Goal: Task Accomplishment & Management: Use online tool/utility

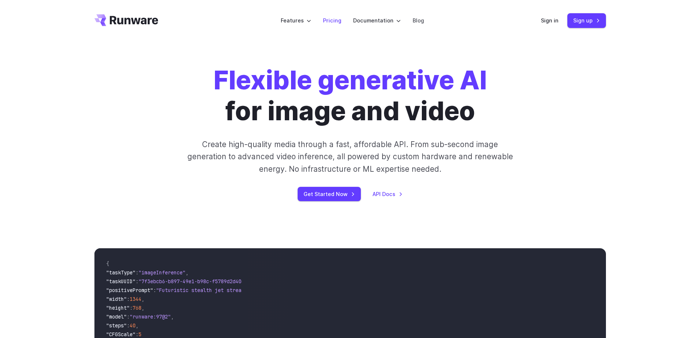
click at [335, 19] on link "Pricing" at bounding box center [332, 20] width 18 height 8
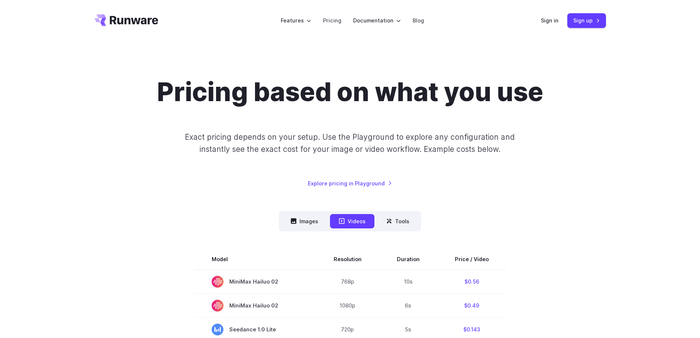
scroll to position [110, 0]
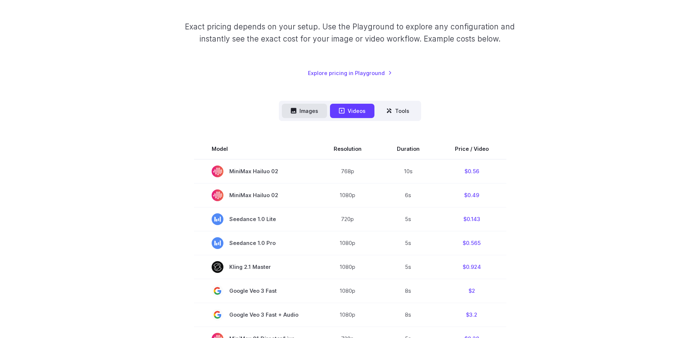
click at [307, 115] on button "Images" at bounding box center [304, 111] width 45 height 14
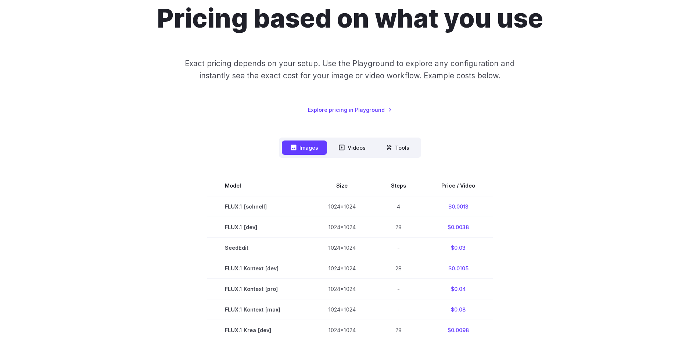
scroll to position [0, 0]
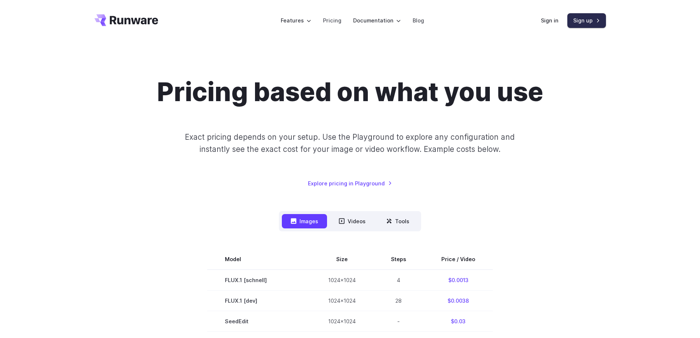
click at [582, 23] on link "Sign up" at bounding box center [586, 20] width 39 height 14
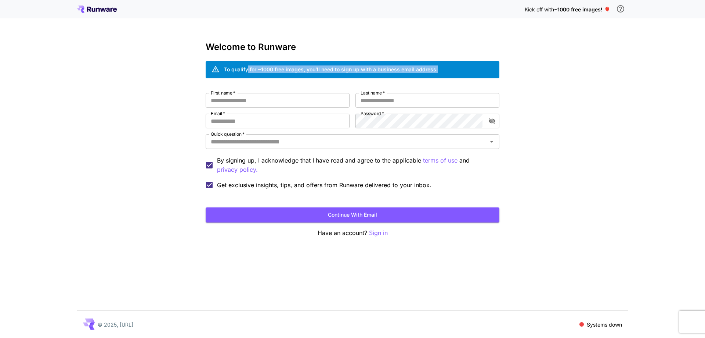
drag, startPoint x: 248, startPoint y: 69, endPoint x: 459, endPoint y: 70, distance: 211.6
click at [459, 70] on div "To qualify for ~1000 free images, you’ll need to sign up with a business email …" at bounding box center [353, 69] width 294 height 17
click at [461, 69] on div "To qualify for ~1000 free images, you’ll need to sign up with a business email …" at bounding box center [353, 69] width 294 height 17
drag, startPoint x: 226, startPoint y: 69, endPoint x: 456, endPoint y: 70, distance: 229.6
click at [456, 70] on div "To qualify for ~1000 free images, you’ll need to sign up with a business email …" at bounding box center [353, 69] width 294 height 17
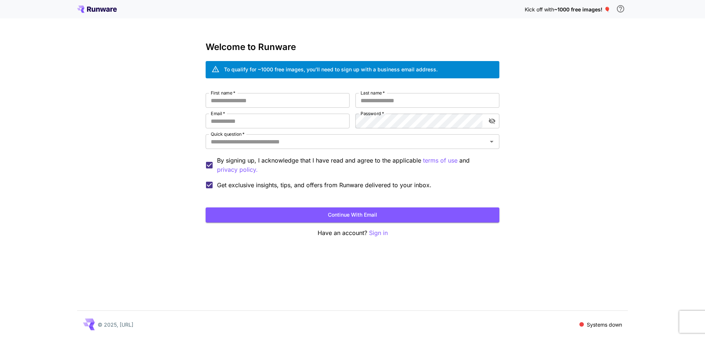
click at [568, 125] on div "Kick off with ~1000 free images! 🎈 Welcome to Runware To qualify for ~1000 free…" at bounding box center [352, 169] width 705 height 338
click at [287, 99] on input "First name   *" at bounding box center [278, 100] width 144 height 15
click at [279, 115] on input "Email   *" at bounding box center [278, 121] width 144 height 15
click at [594, 115] on div "Kick off with ~1000 free images! 🎈 Welcome to Runware To qualify for ~1000 free…" at bounding box center [352, 169] width 705 height 338
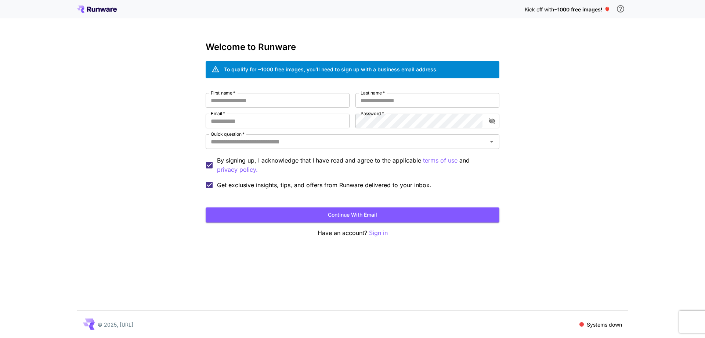
click at [640, 82] on div "Kick off with ~1000 free images! 🎈 Welcome to Runware To qualify for ~1000 free…" at bounding box center [352, 169] width 705 height 338
drag, startPoint x: 520, startPoint y: 12, endPoint x: 607, endPoint y: 11, distance: 87.4
click at [607, 11] on div "Kick off with ~1000 free images! 🎈" at bounding box center [352, 8] width 551 height 15
click at [630, 76] on div "Kick off with ~1000 free images! 🎈 Welcome to Runware To qualify for ~1000 free…" at bounding box center [352, 169] width 705 height 338
click at [260, 96] on input "First name   *" at bounding box center [278, 100] width 144 height 15
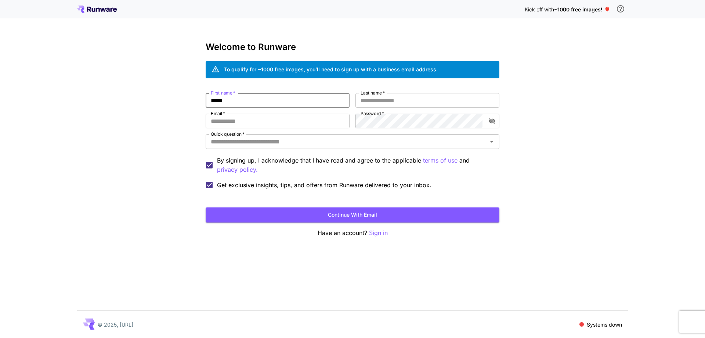
type input "*****"
type input "**"
paste input "**********"
type input "**********"
click at [567, 208] on div "**********" at bounding box center [352, 169] width 705 height 338
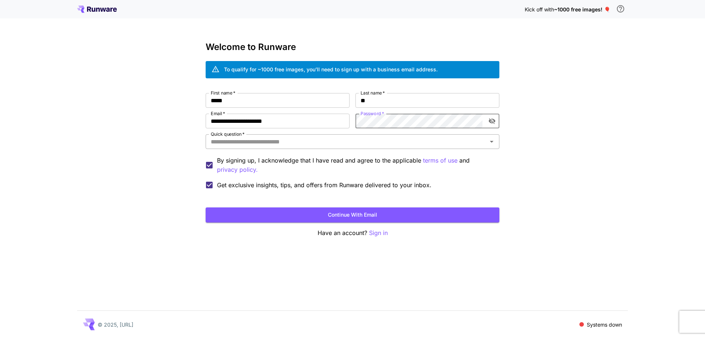
click at [332, 144] on input "Quick question   *" at bounding box center [346, 141] width 277 height 10
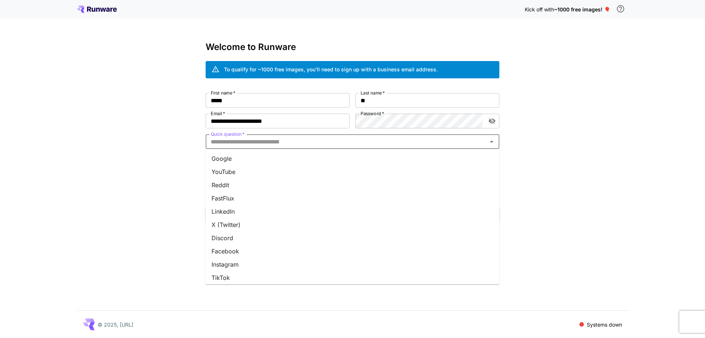
click at [299, 159] on li "Google" at bounding box center [353, 158] width 294 height 13
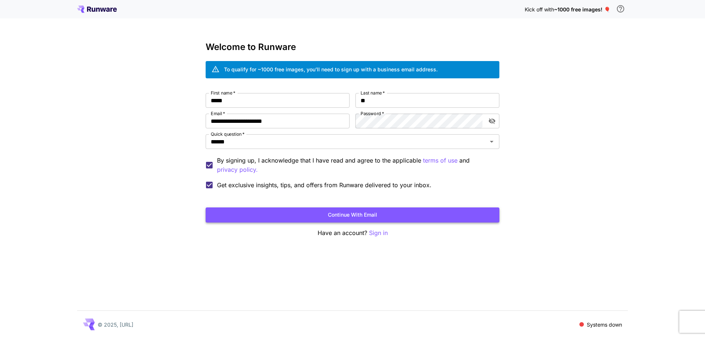
click at [347, 215] on button "Continue with email" at bounding box center [353, 214] width 294 height 15
click at [491, 120] on icon "toggle password visibility" at bounding box center [492, 120] width 7 height 7
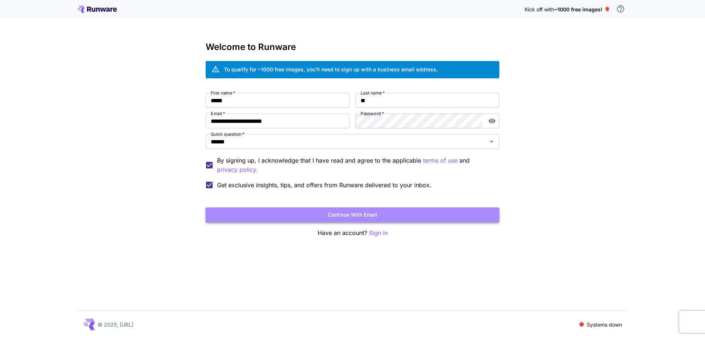
click at [367, 214] on button "Continue with email" at bounding box center [353, 214] width 294 height 15
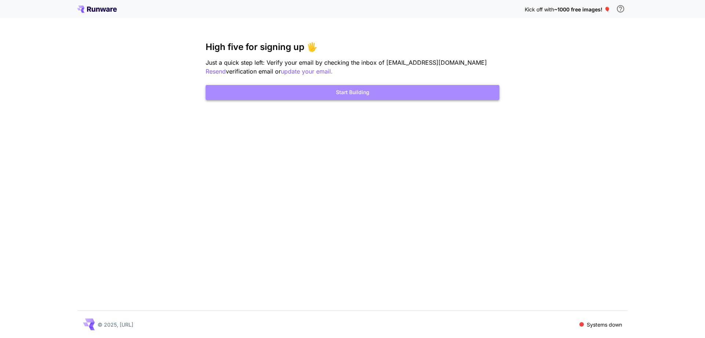
click at [335, 92] on button "Start Building" at bounding box center [353, 92] width 294 height 15
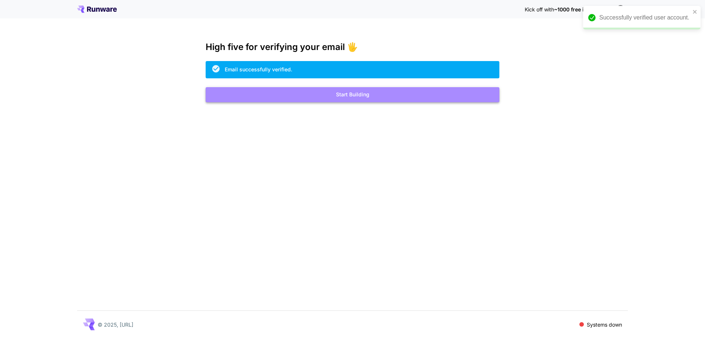
click at [349, 94] on button "Start Building" at bounding box center [353, 94] width 294 height 15
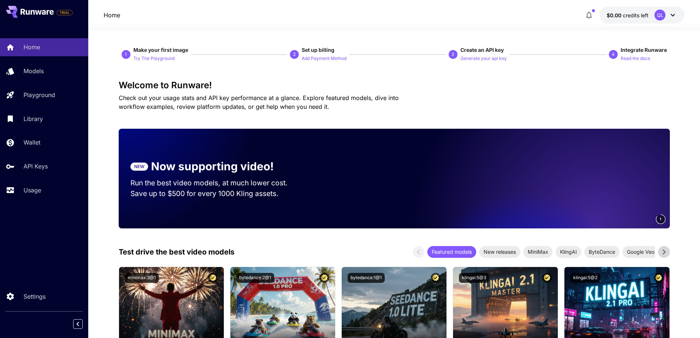
click at [660, 15] on div "QL" at bounding box center [659, 15] width 11 height 11
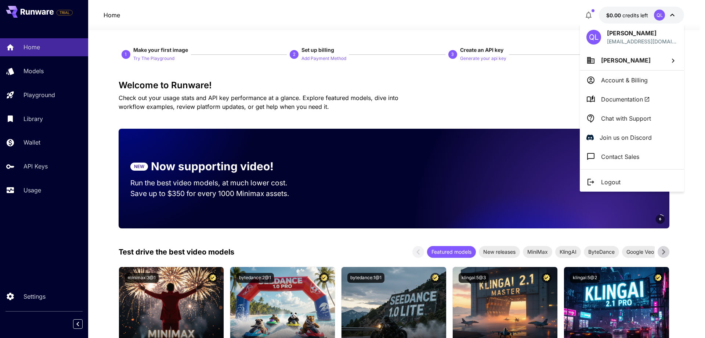
click at [610, 82] on p "Account & Billing" at bounding box center [624, 80] width 47 height 9
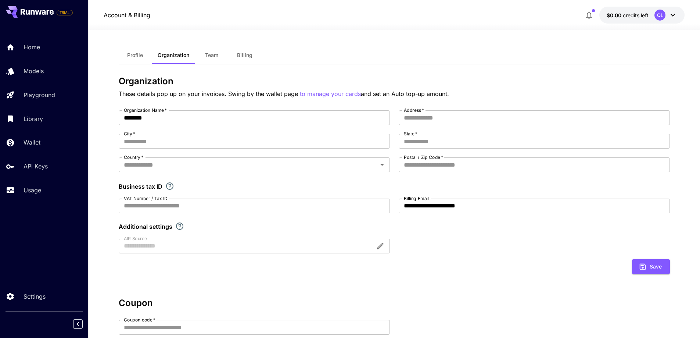
click at [444, 253] on div "**********" at bounding box center [394, 181] width 551 height 143
click at [173, 202] on input "VAT Number / Tax ID" at bounding box center [254, 205] width 271 height 15
click at [459, 241] on div "**********" at bounding box center [394, 181] width 551 height 143
click at [40, 74] on p "Models" at bounding box center [35, 70] width 20 height 9
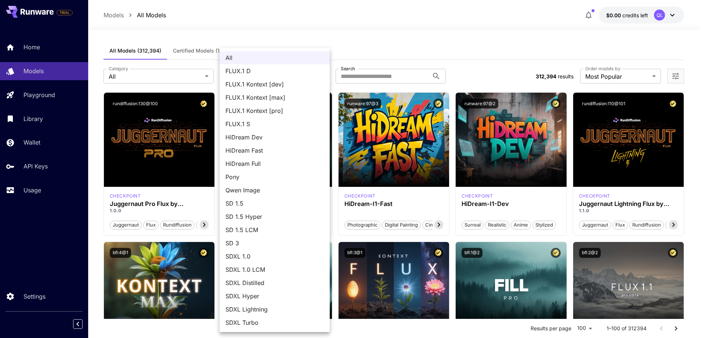
click at [460, 37] on div at bounding box center [352, 169] width 705 height 338
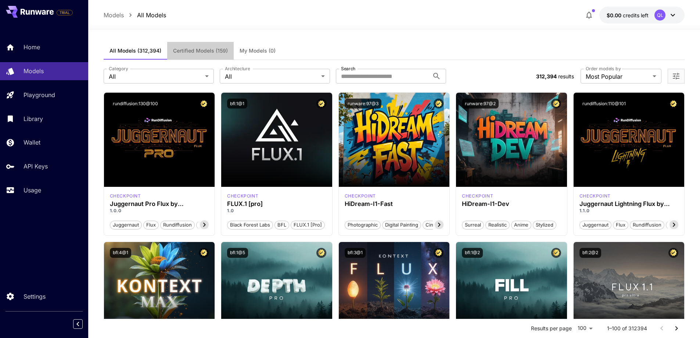
click at [205, 50] on span "Certified Models (159)" at bounding box center [200, 50] width 55 height 7
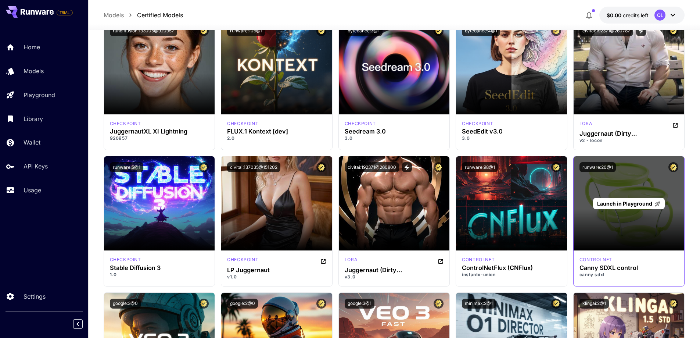
scroll to position [3535, 0]
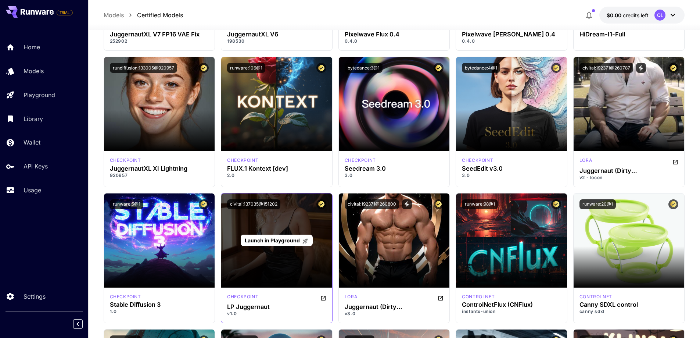
click at [302, 225] on div "Launch in Playground" at bounding box center [276, 240] width 111 height 94
click at [277, 238] on span "Launch in Playground" at bounding box center [272, 240] width 55 height 6
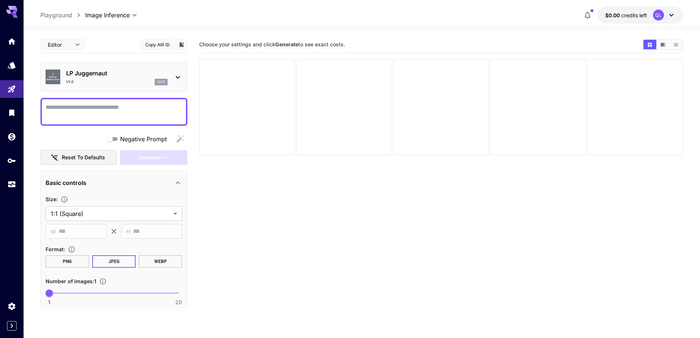
click at [280, 220] on section "Choose your settings and click Generate to see exact costs." at bounding box center [441, 205] width 484 height 338
click at [138, 79] on div "v1.0 sd1x" at bounding box center [116, 82] width 101 height 7
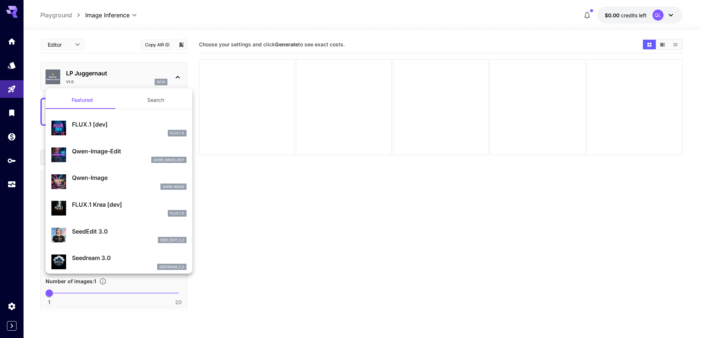
click at [322, 225] on div at bounding box center [352, 169] width 705 height 338
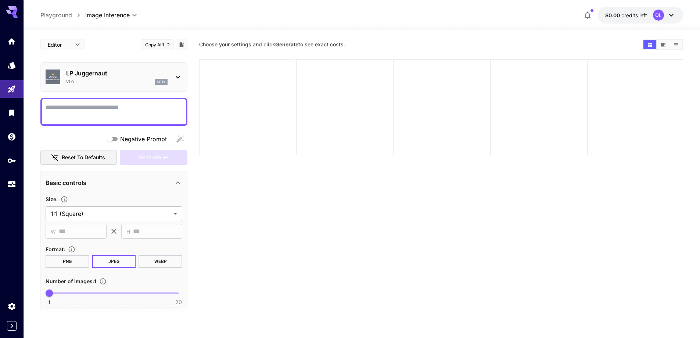
click at [260, 111] on div at bounding box center [247, 107] width 96 height 96
click at [261, 107] on div at bounding box center [247, 107] width 96 height 96
click at [592, 11] on span "button" at bounding box center [591, 10] width 3 height 3
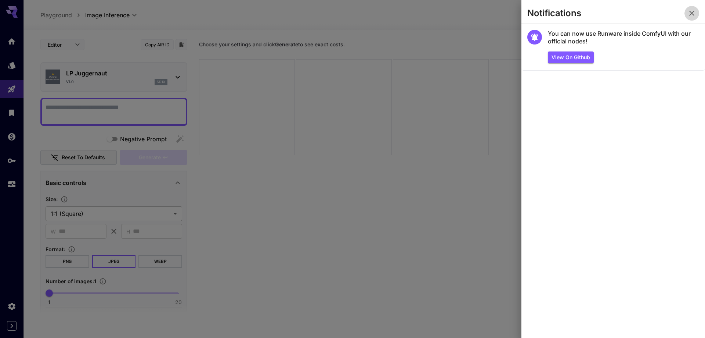
click at [691, 13] on icon "button" at bounding box center [692, 13] width 9 height 9
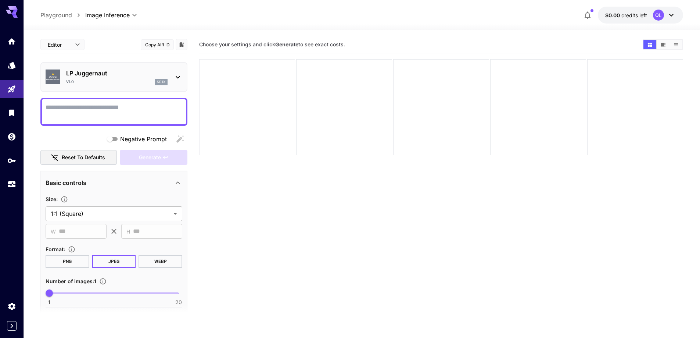
click at [253, 102] on div at bounding box center [247, 107] width 96 height 96
click at [123, 80] on div "v1.0 sd1x" at bounding box center [116, 82] width 101 height 7
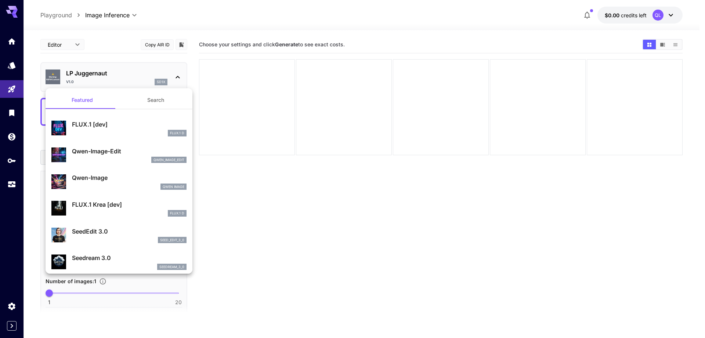
click at [319, 216] on div at bounding box center [352, 169] width 705 height 338
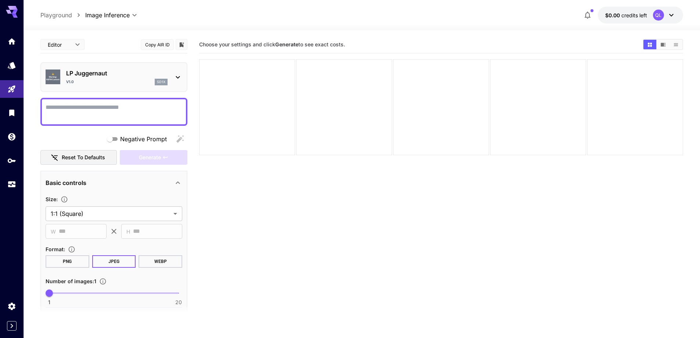
click at [112, 108] on textarea "Negative Prompt" at bounding box center [114, 112] width 137 height 18
click at [125, 116] on textarea "Negative Prompt" at bounding box center [114, 112] width 137 height 18
paste textarea "**********"
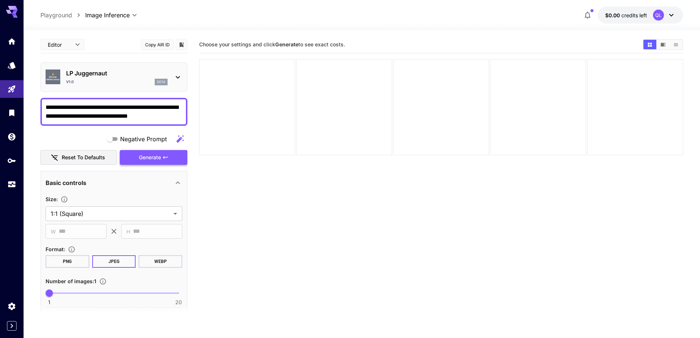
click at [143, 158] on span "Generate" at bounding box center [150, 157] width 22 height 9
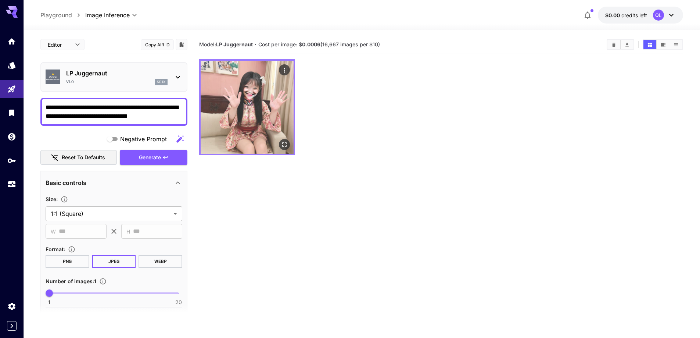
click at [257, 126] on img at bounding box center [247, 107] width 93 height 93
click at [269, 86] on img at bounding box center [247, 107] width 93 height 93
click at [282, 142] on icon "Open in fullscreen" at bounding box center [284, 144] width 4 height 4
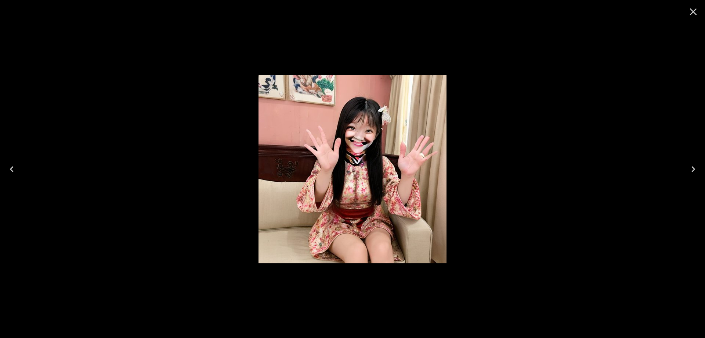
click at [694, 11] on icon "Close" at bounding box center [693, 11] width 7 height 7
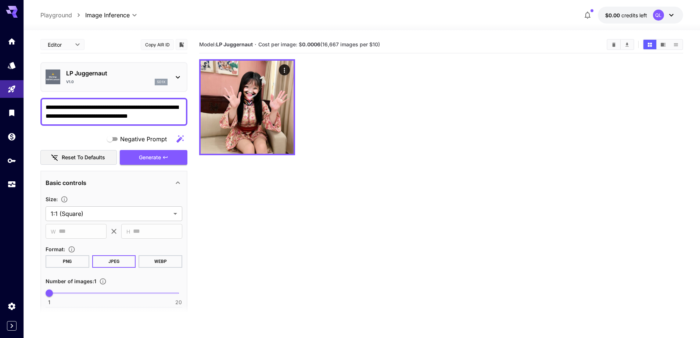
click at [158, 114] on textarea "**********" at bounding box center [114, 112] width 137 height 18
paste textarea
type textarea "**********"
click at [164, 157] on icon "button" at bounding box center [165, 157] width 4 height 3
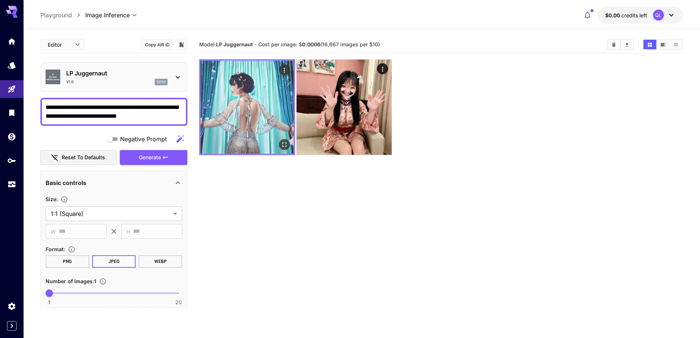
click at [255, 112] on img at bounding box center [247, 107] width 93 height 93
click at [285, 145] on icon "Open in fullscreen" at bounding box center [284, 144] width 7 height 7
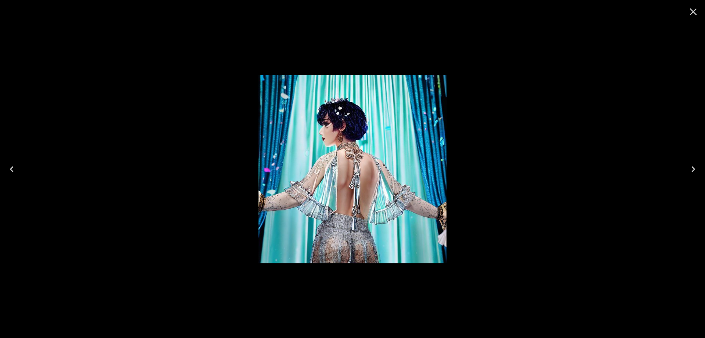
click at [694, 8] on icon "Close" at bounding box center [694, 12] width 12 height 12
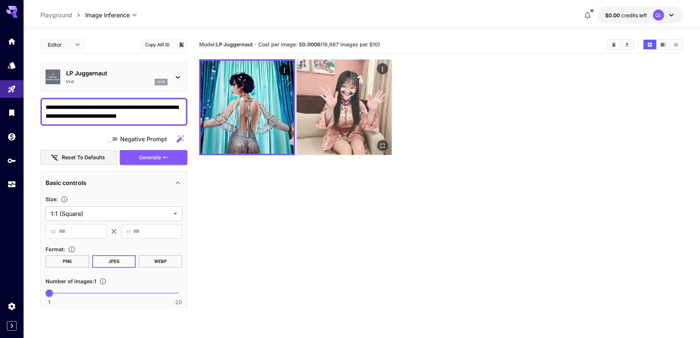
click at [384, 70] on icon "Actions" at bounding box center [382, 68] width 7 height 7
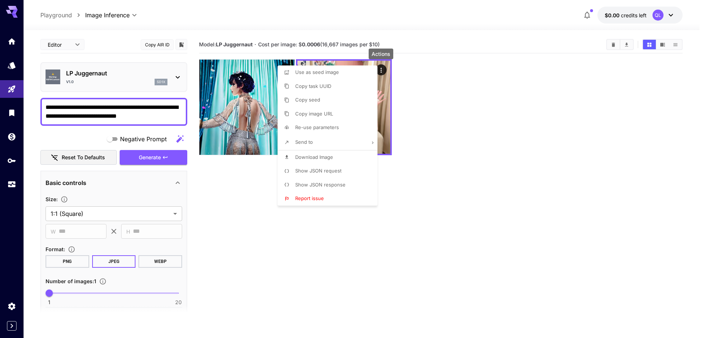
click at [241, 212] on div at bounding box center [352, 169] width 705 height 338
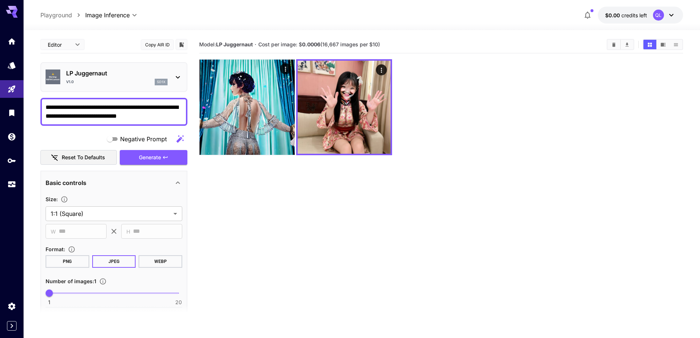
click at [180, 79] on icon at bounding box center [177, 77] width 9 height 9
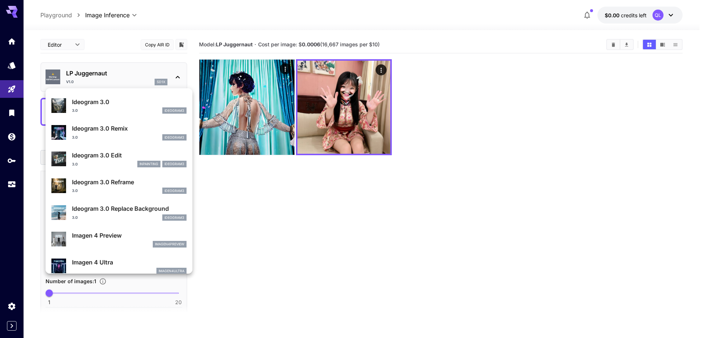
scroll to position [36, 0]
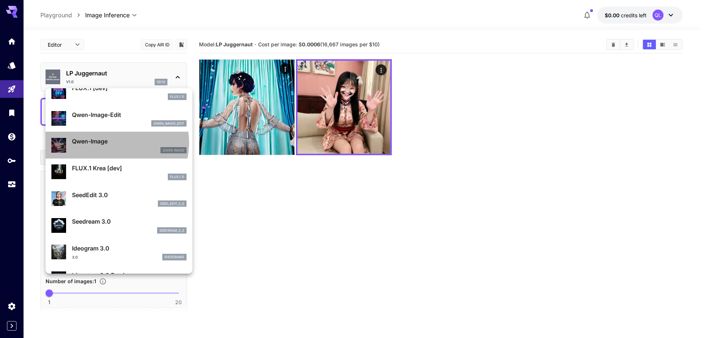
click at [110, 143] on p "Qwen-Image" at bounding box center [129, 141] width 115 height 9
type input "**********"
type input "****"
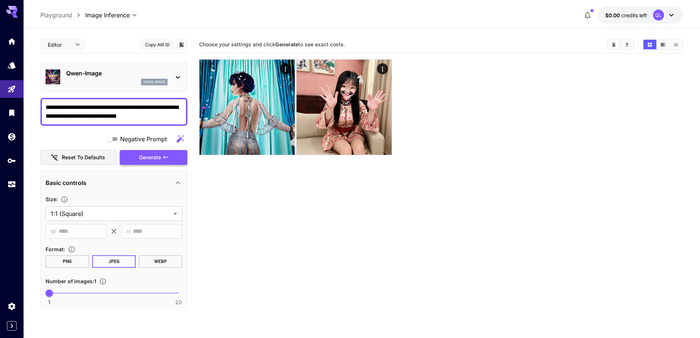
click at [161, 155] on span "Generate" at bounding box center [150, 157] width 22 height 9
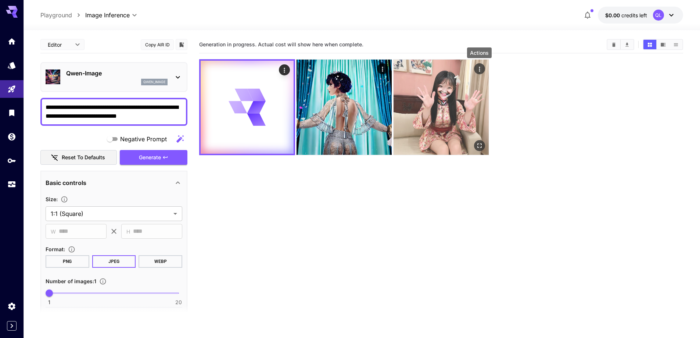
click at [480, 65] on div "Actions" at bounding box center [479, 68] width 7 height 9
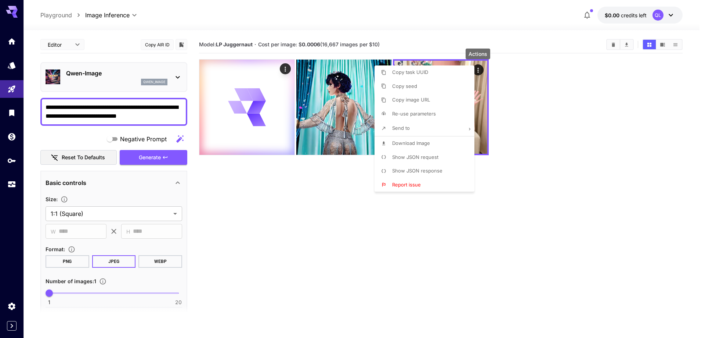
click at [530, 196] on div at bounding box center [352, 169] width 705 height 338
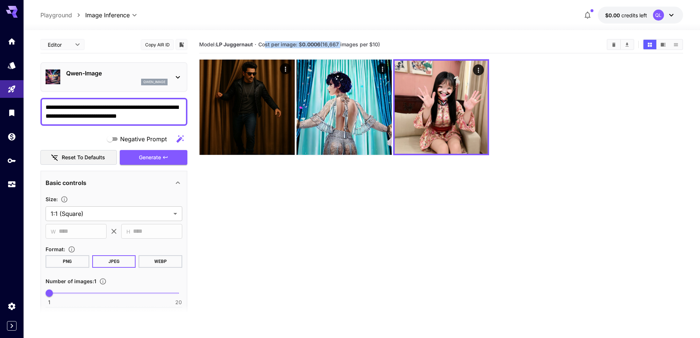
drag, startPoint x: 266, startPoint y: 46, endPoint x: 343, endPoint y: 46, distance: 77.9
click at [342, 46] on span "Cost per image: $ 0.0006 (16,667 images per $10)" at bounding box center [319, 44] width 122 height 6
click at [399, 46] on section "Model: LP Juggernaut · Cost per image: $ 0.0006 (16,667 images per $10)" at bounding box center [400, 44] width 402 height 9
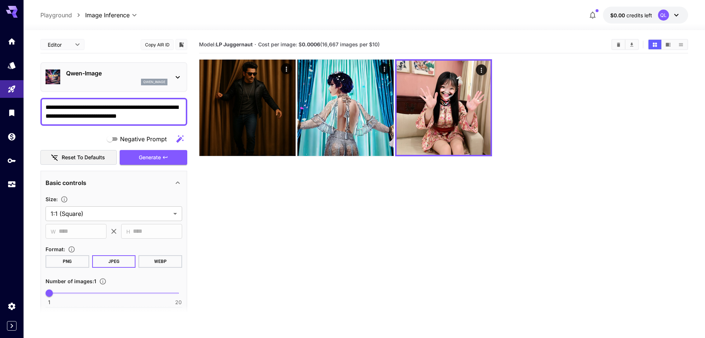
click at [112, 17] on body "**********" at bounding box center [352, 198] width 705 height 396
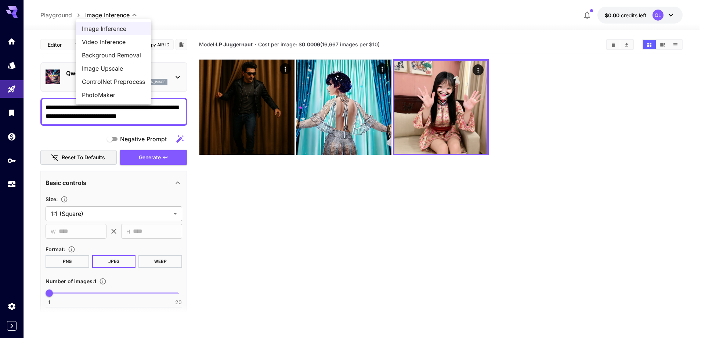
click at [312, 237] on div at bounding box center [352, 169] width 705 height 338
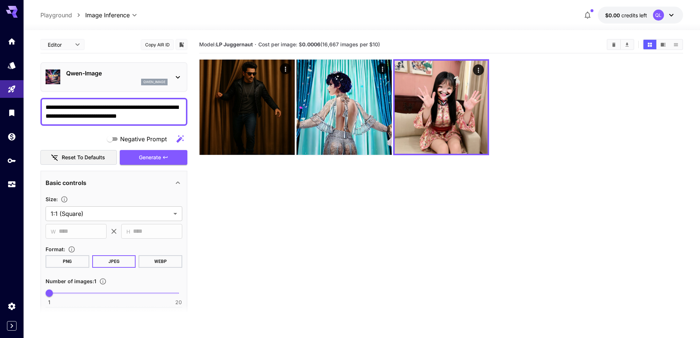
click at [179, 82] on div "Qwen-Image qwen_image" at bounding box center [114, 77] width 137 height 22
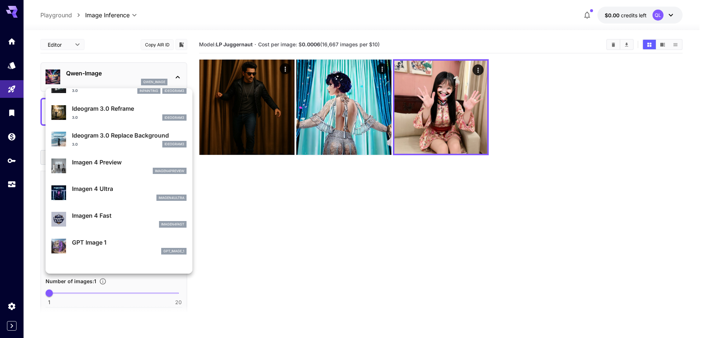
scroll to position [73, 0]
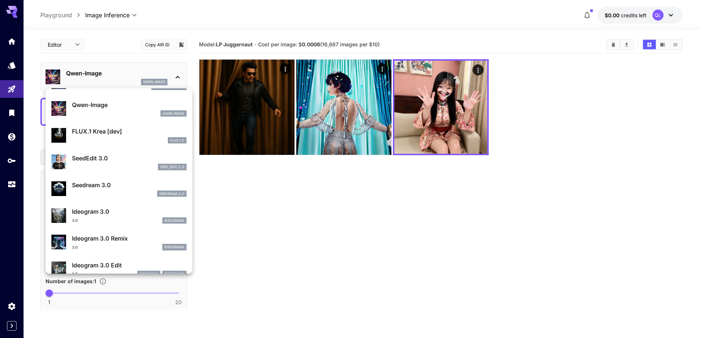
click at [120, 161] on p "SeedEdit 3.0" at bounding box center [129, 158] width 115 height 9
type input "***"
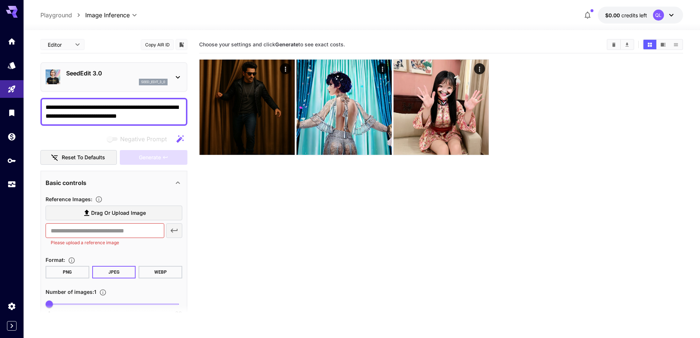
click at [157, 107] on textarea "**********" at bounding box center [114, 112] width 137 height 18
paste textarea "**********"
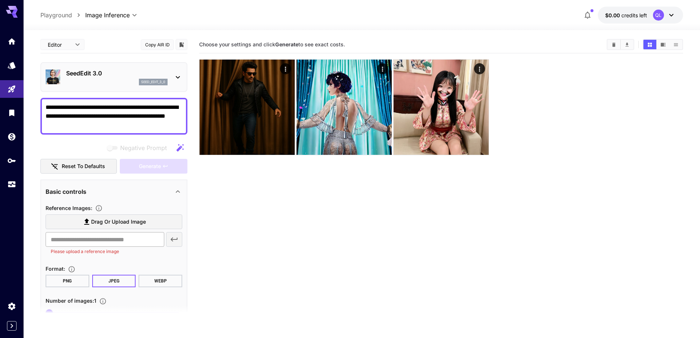
type textarea "**********"
click at [151, 239] on input "text" at bounding box center [105, 239] width 119 height 15
click at [136, 85] on div "seed_edit_3_0" at bounding box center [116, 82] width 101 height 7
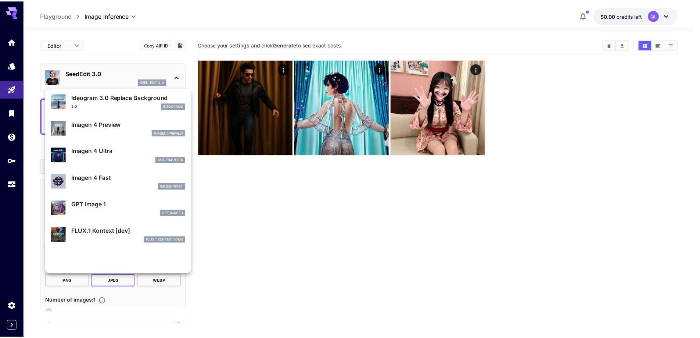
scroll to position [332, 0]
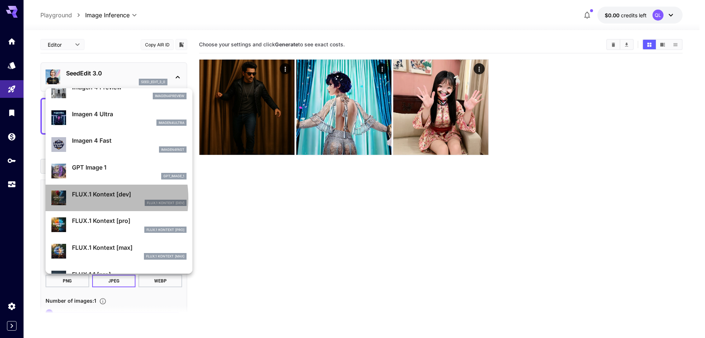
click at [86, 198] on div "FLUX.1 Kontext [dev] FLUX.1 Kontext [dev]" at bounding box center [129, 198] width 115 height 17
type input "***"
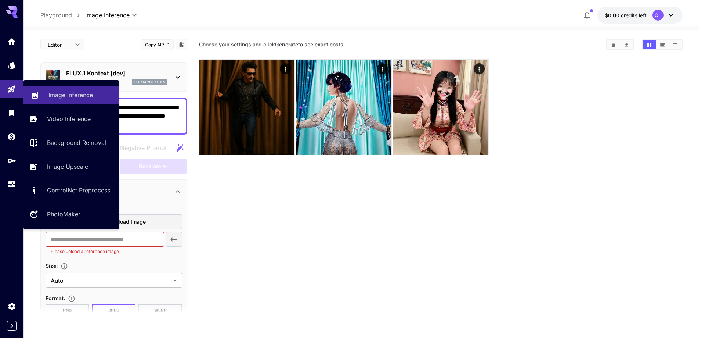
click at [65, 96] on p "Image Inference" at bounding box center [70, 94] width 44 height 9
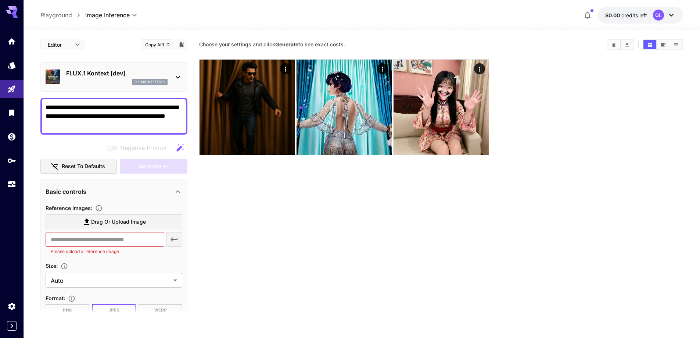
click at [62, 18] on p "Playground" at bounding box center [56, 15] width 32 height 9
click at [56, 11] on p "Playground" at bounding box center [56, 15] width 32 height 9
click at [6, 43] on link at bounding box center [12, 41] width 24 height 18
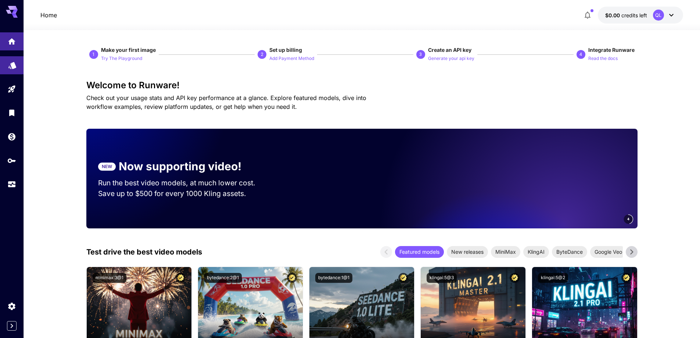
click at [11, 65] on icon "Models" at bounding box center [12, 62] width 9 height 9
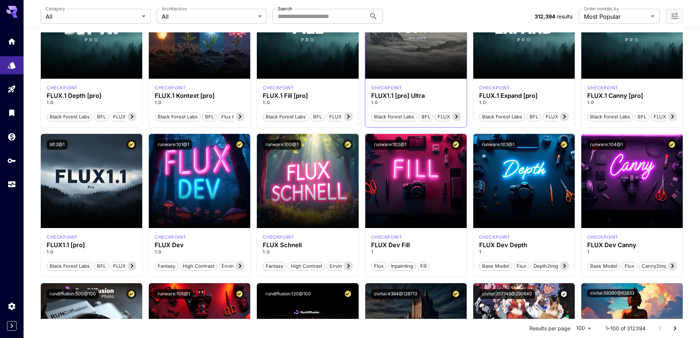
scroll to position [514, 0]
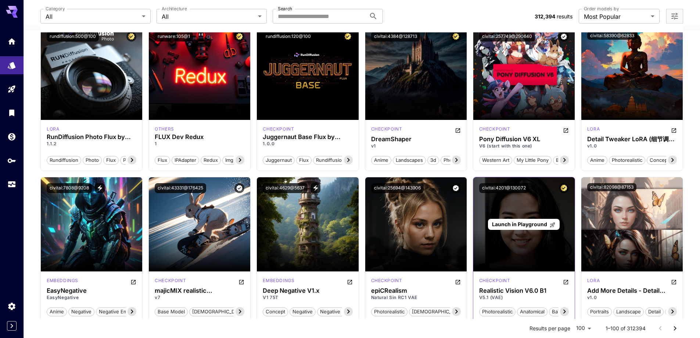
click at [535, 226] on span "Launch in Playground" at bounding box center [519, 224] width 55 height 6
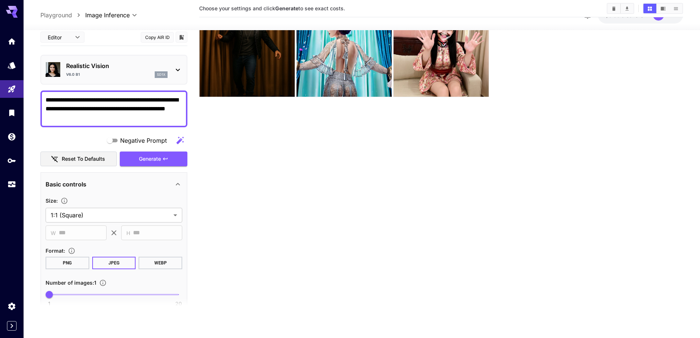
click at [122, 115] on textarea "**********" at bounding box center [114, 109] width 137 height 26
click at [177, 139] on icon "button" at bounding box center [180, 140] width 9 height 9
type textarea "**********"
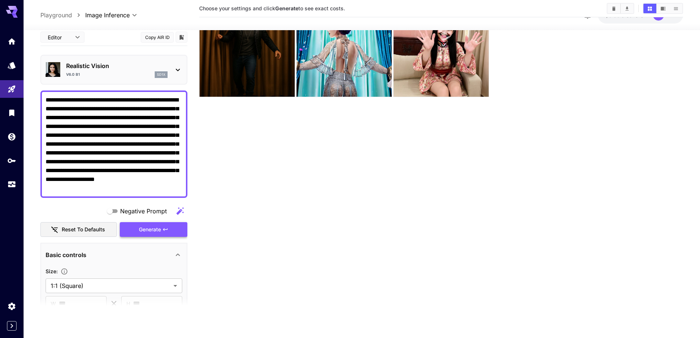
click at [147, 228] on span "Generate" at bounding box center [150, 229] width 22 height 9
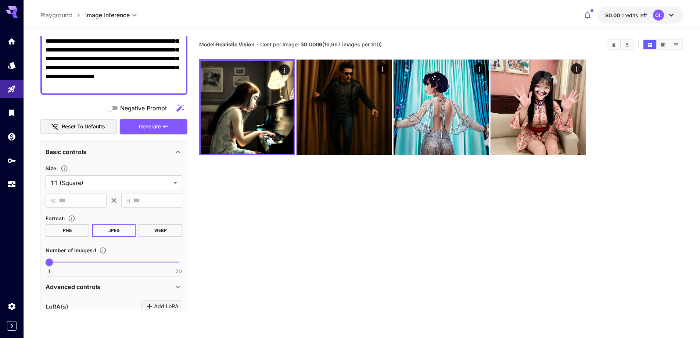
scroll to position [184, 0]
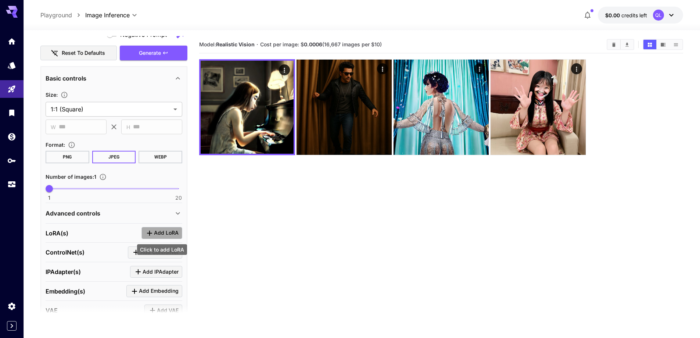
click at [162, 233] on span "Add LoRA" at bounding box center [166, 232] width 25 height 9
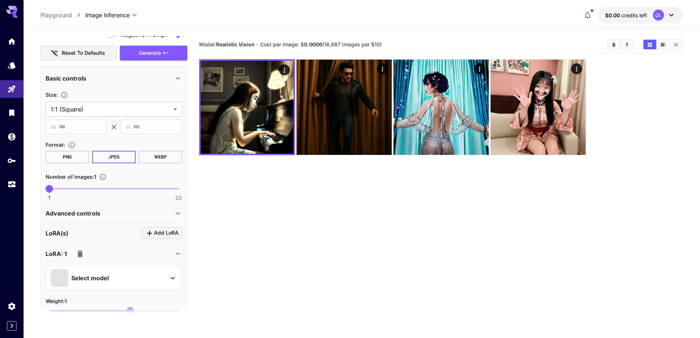
click at [152, 273] on div "Select model" at bounding box center [108, 278] width 115 height 18
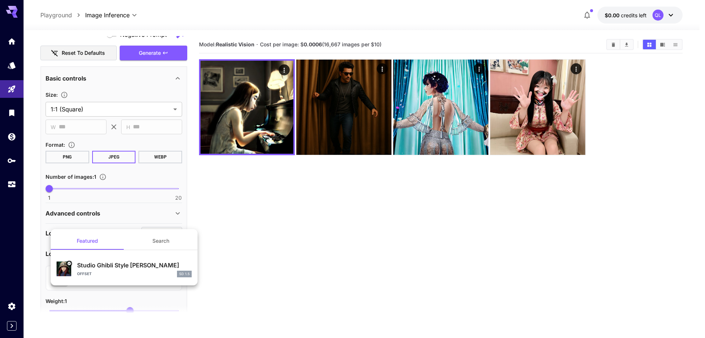
click at [139, 270] on div "Studio Ghibli Style LoRA offset SD 1.5" at bounding box center [134, 268] width 115 height 17
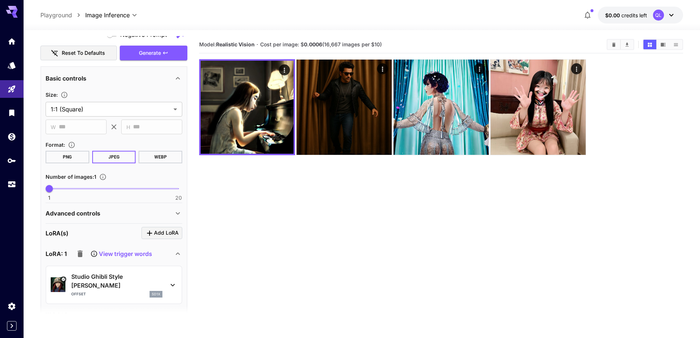
scroll to position [58, 0]
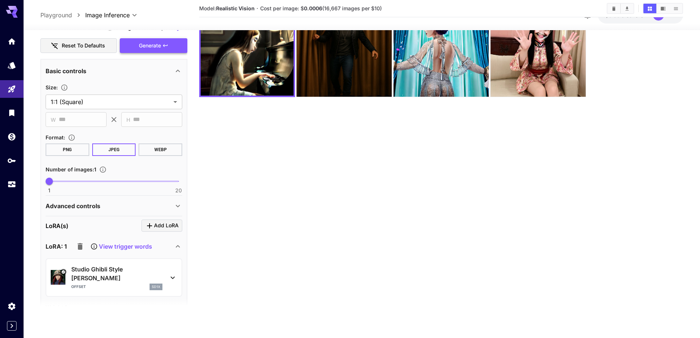
click at [152, 46] on span "Generate" at bounding box center [150, 45] width 22 height 9
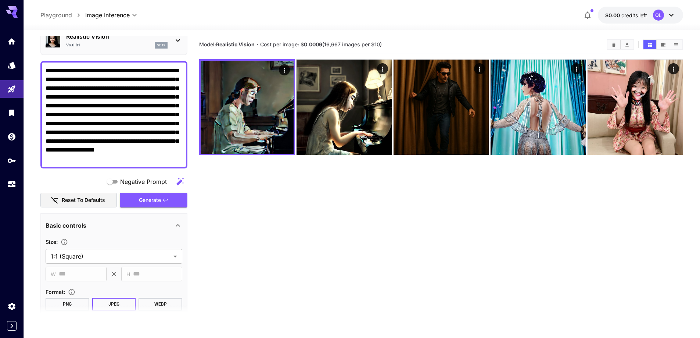
scroll to position [0, 0]
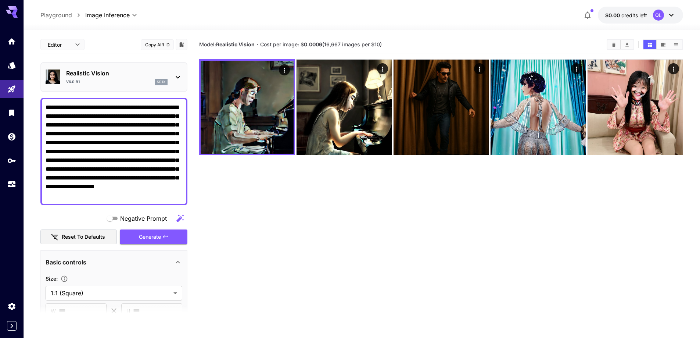
click at [125, 80] on div "V6.0 B1 sd1x" at bounding box center [116, 82] width 101 height 7
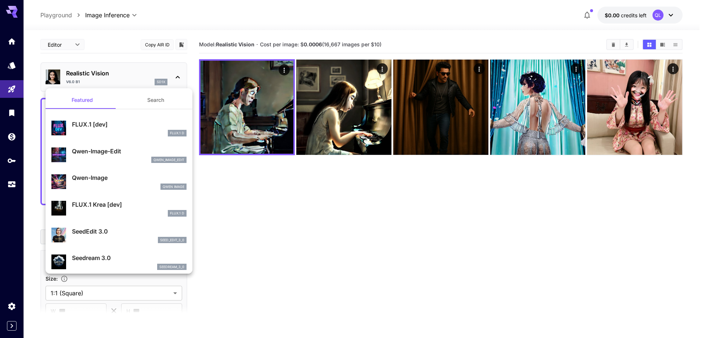
click at [7, 69] on div at bounding box center [352, 169] width 705 height 338
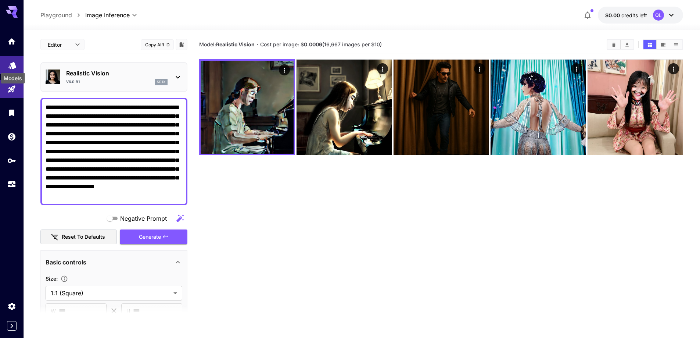
click at [14, 62] on icon "Models" at bounding box center [12, 63] width 8 height 7
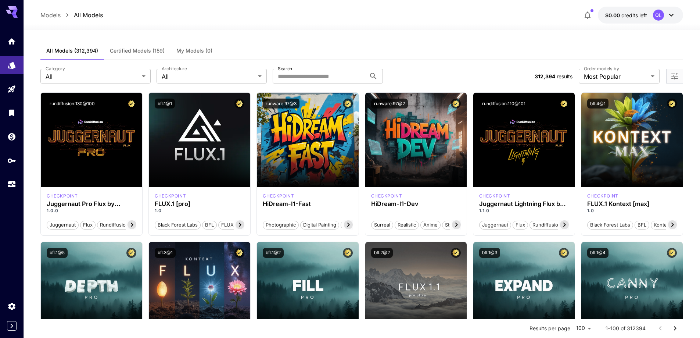
click at [132, 48] on span "Certified Models (159)" at bounding box center [137, 50] width 55 height 7
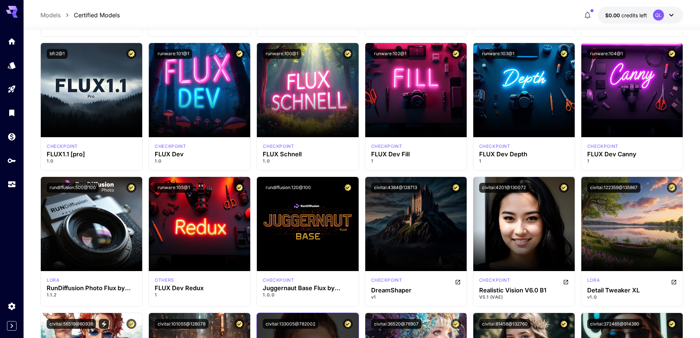
scroll to position [404, 0]
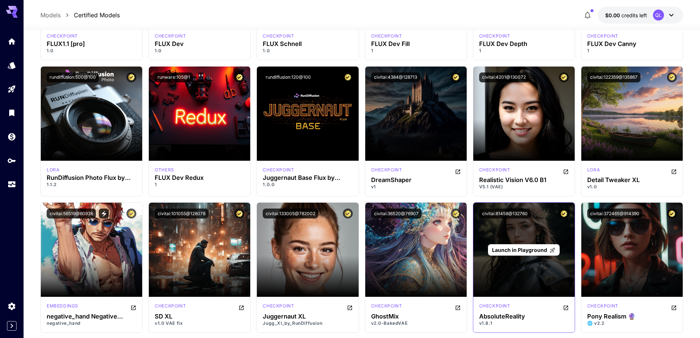
click at [530, 285] on div "Launch in Playground" at bounding box center [523, 249] width 101 height 94
click at [533, 279] on div "Launch in Playground" at bounding box center [523, 249] width 101 height 94
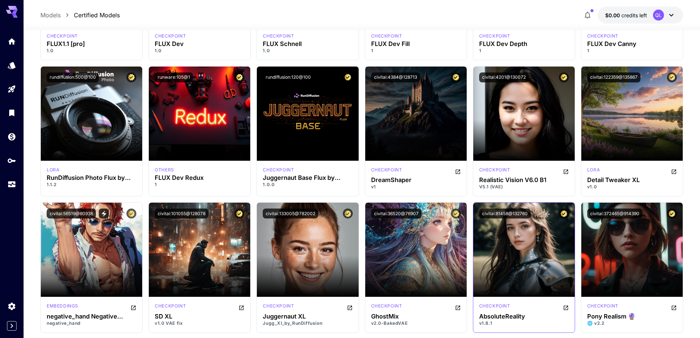
click at [539, 223] on div "civitai:81458@132760" at bounding box center [523, 213] width 101 height 22
click at [495, 211] on button "civitai:81458@132760" at bounding box center [504, 213] width 51 height 10
click at [566, 307] on icon "Open in CivitAI" at bounding box center [566, 308] width 6 height 6
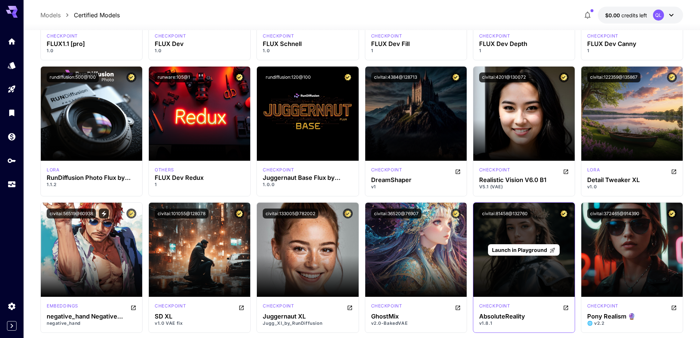
click at [504, 251] on span "Launch in Playground" at bounding box center [519, 249] width 55 height 6
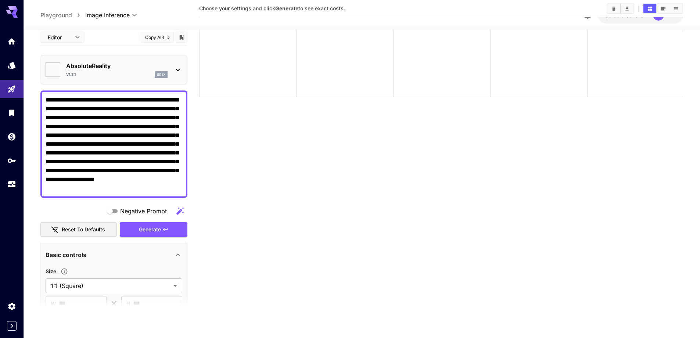
type input "**********"
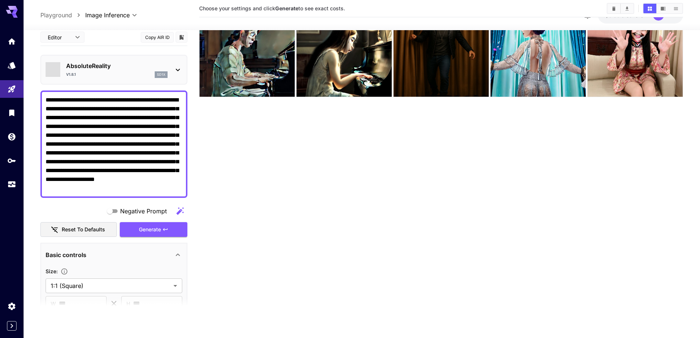
scroll to position [58, 0]
click at [157, 230] on span "Generate" at bounding box center [150, 229] width 22 height 9
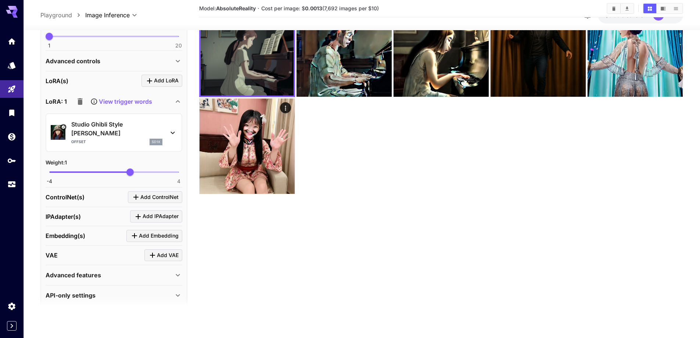
click at [144, 270] on div "Advanced features" at bounding box center [110, 274] width 128 height 9
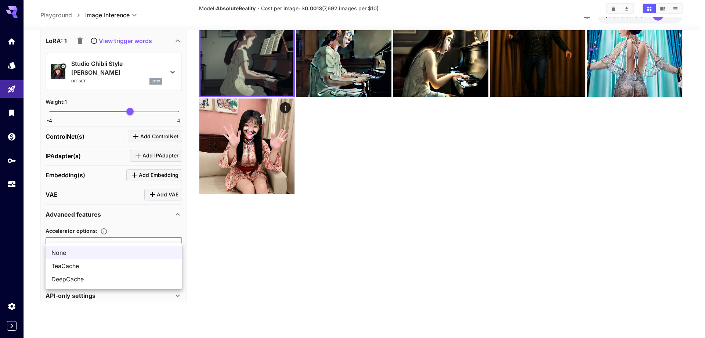
click at [134, 230] on body "**********" at bounding box center [352, 140] width 705 height 396
click at [221, 259] on div at bounding box center [352, 169] width 705 height 338
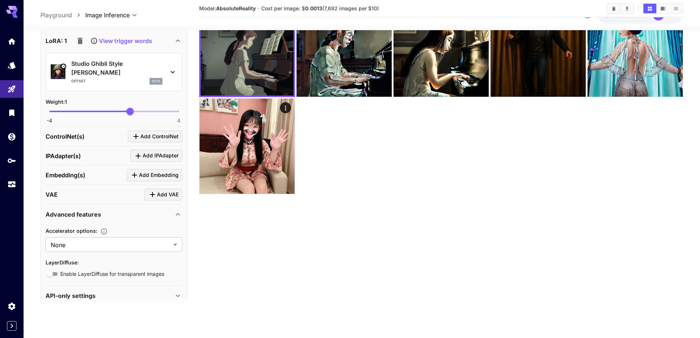
click at [137, 291] on div "API-only settings" at bounding box center [110, 295] width 128 height 9
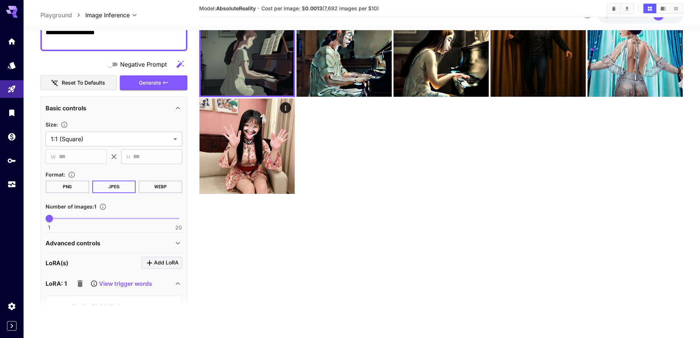
scroll to position [36, 0]
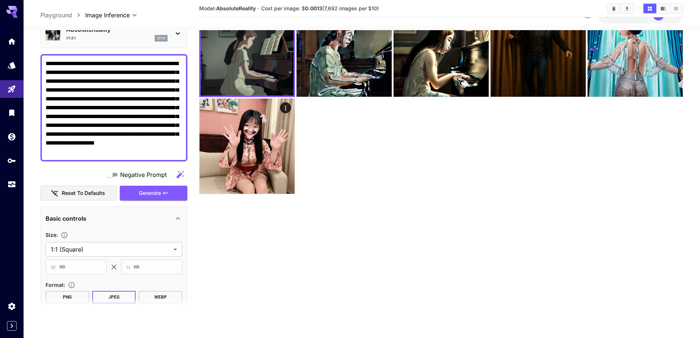
click at [149, 175] on span "Negative Prompt" at bounding box center [143, 174] width 47 height 9
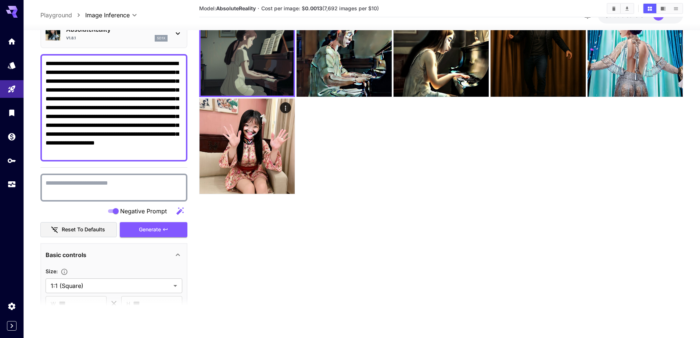
click at [152, 212] on span "Negative Prompt" at bounding box center [143, 210] width 47 height 9
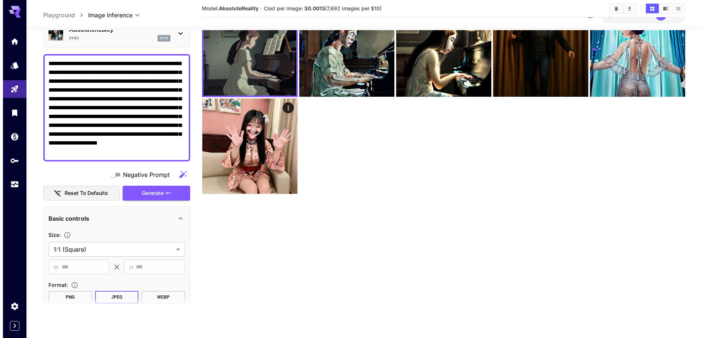
scroll to position [0, 0]
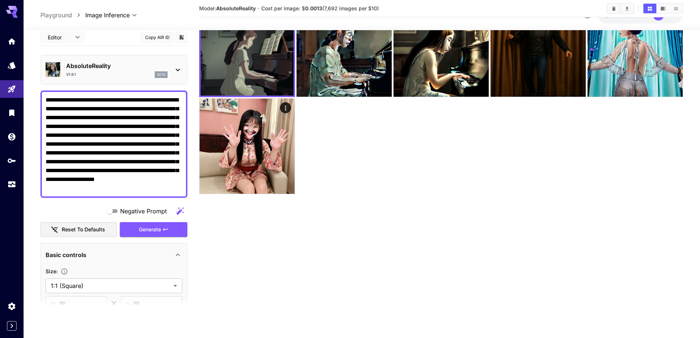
click at [127, 73] on div "v1.8.1 sd1x" at bounding box center [116, 74] width 101 height 7
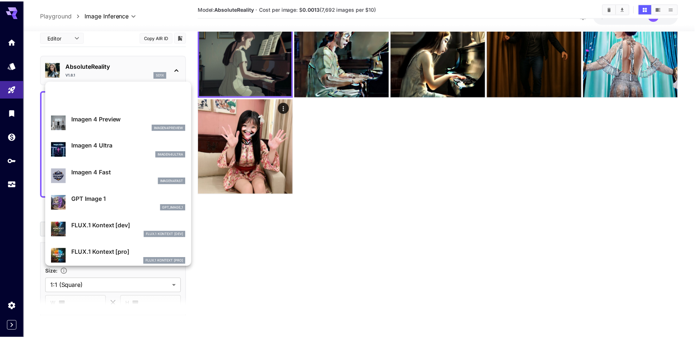
scroll to position [257, 0]
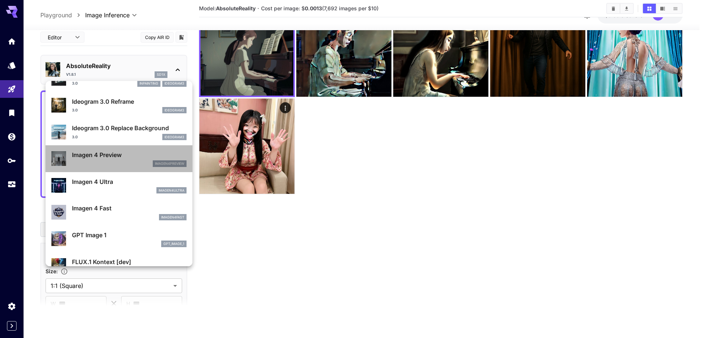
click at [126, 161] on div "imagen4preview" at bounding box center [129, 163] width 115 height 7
type input "**********"
type input "****"
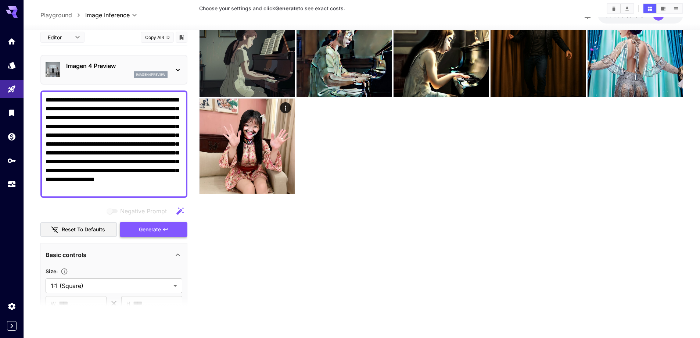
click at [155, 229] on span "Generate" at bounding box center [150, 229] width 22 height 9
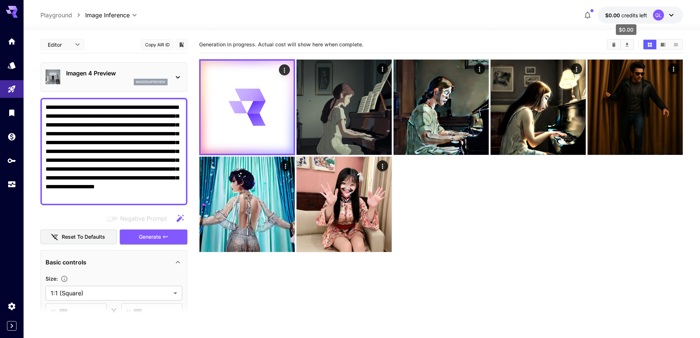
click at [636, 15] on span "credits left" at bounding box center [634, 15] width 26 height 6
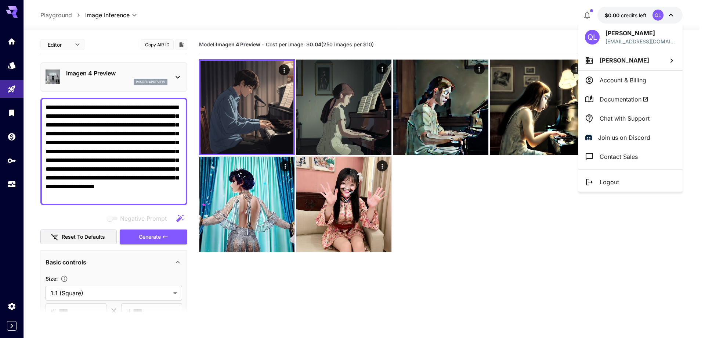
click at [471, 216] on div at bounding box center [352, 169] width 705 height 338
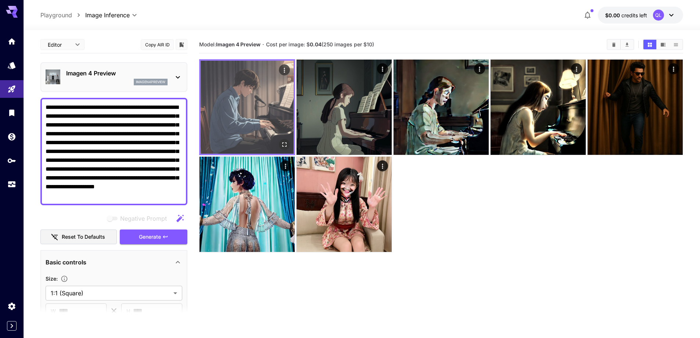
click at [243, 118] on img at bounding box center [247, 107] width 93 height 93
click at [284, 143] on icon "Open in fullscreen" at bounding box center [284, 144] width 7 height 7
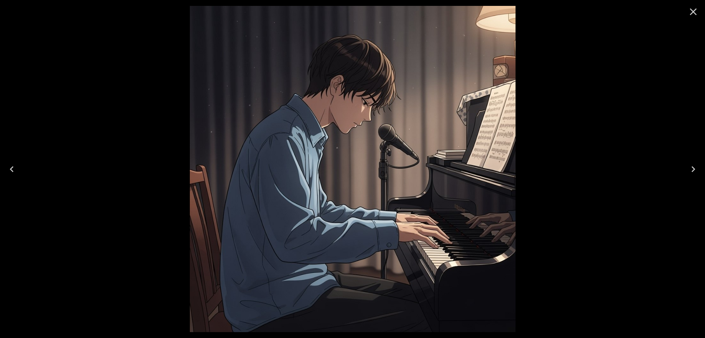
click at [692, 11] on icon "Close" at bounding box center [693, 11] width 7 height 7
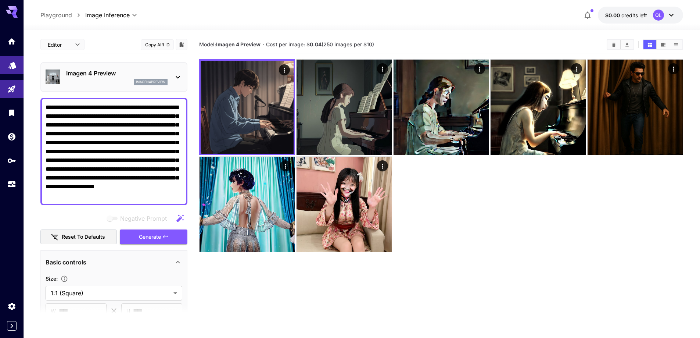
click at [12, 67] on icon "Models" at bounding box center [12, 62] width 9 height 9
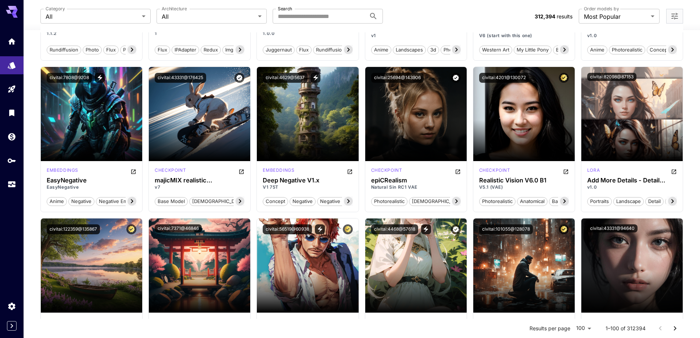
scroll to position [698, 0]
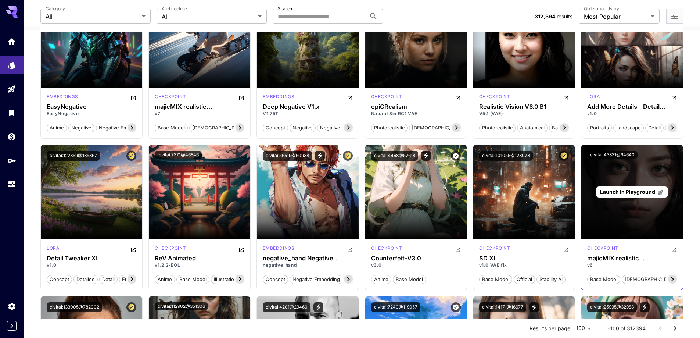
click at [629, 186] on div "Launch in Playground" at bounding box center [632, 191] width 72 height 11
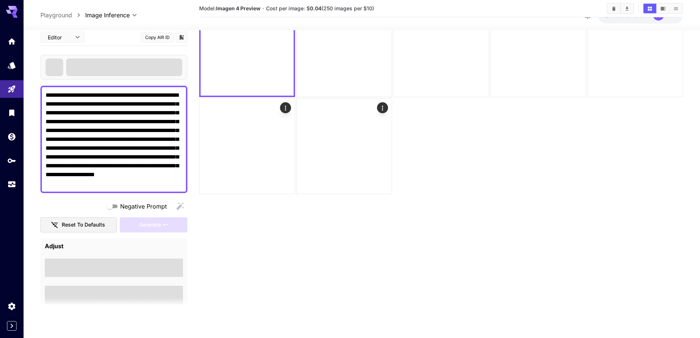
scroll to position [58, 0]
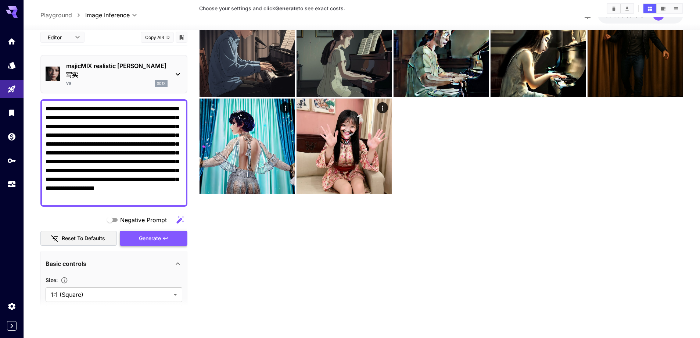
click at [138, 231] on button "Generate" at bounding box center [154, 238] width 68 height 15
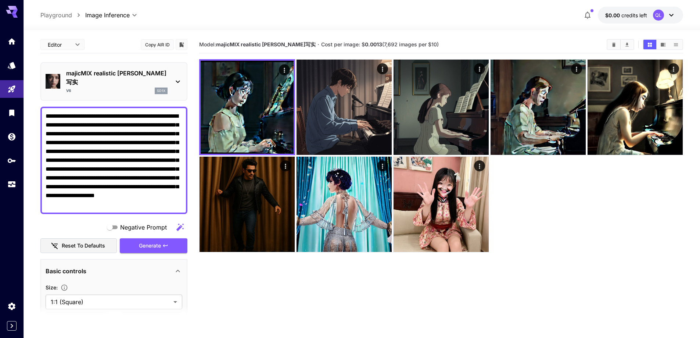
click at [127, 145] on textarea "**********" at bounding box center [114, 160] width 137 height 97
drag, startPoint x: 97, startPoint y: 142, endPoint x: 172, endPoint y: 141, distance: 74.6
click at [172, 141] on textarea "**********" at bounding box center [114, 160] width 137 height 97
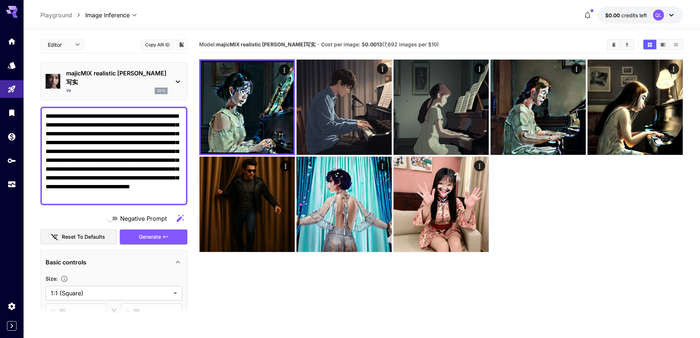
click at [151, 217] on div "Negative Prompt Reset to defaults Generate" at bounding box center [113, 227] width 147 height 33
click at [150, 229] on button "Generate" at bounding box center [154, 236] width 68 height 15
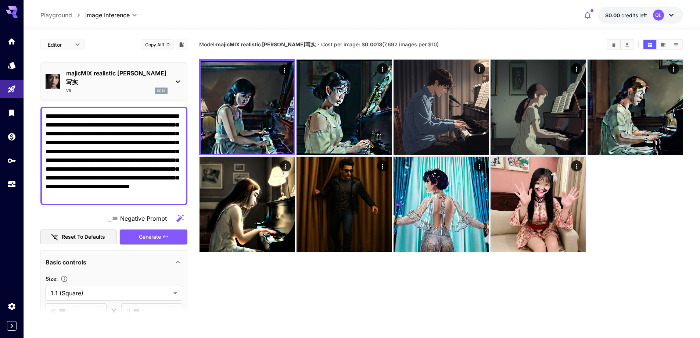
click at [118, 133] on textarea "**********" at bounding box center [114, 156] width 137 height 88
paste textarea
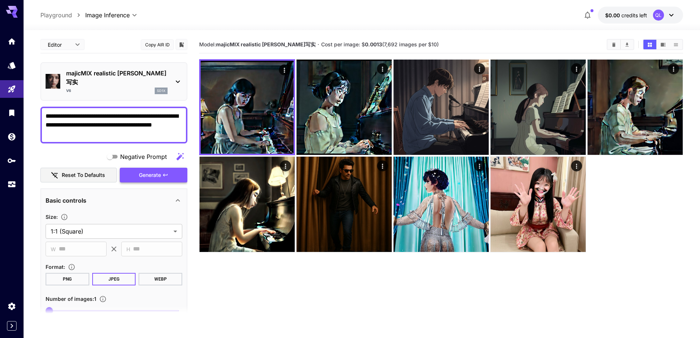
click at [154, 170] on span "Generate" at bounding box center [150, 174] width 22 height 9
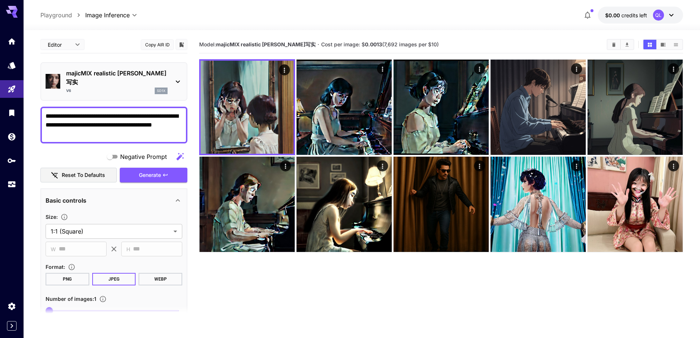
click at [140, 125] on textarea "**********" at bounding box center [114, 125] width 137 height 26
click at [128, 115] on textarea "**********" at bounding box center [114, 125] width 137 height 26
paste textarea "**********"
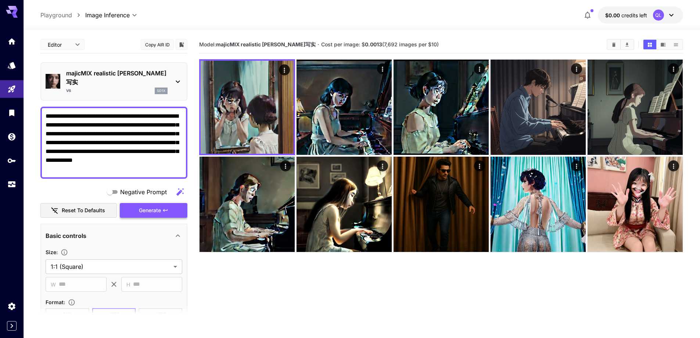
type textarea "**********"
click at [153, 206] on span "Generate" at bounding box center [150, 210] width 22 height 9
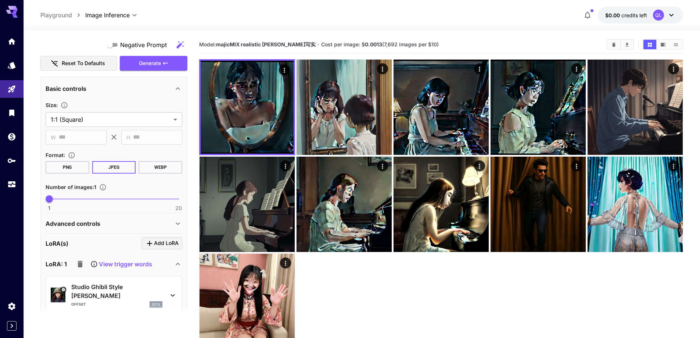
scroll to position [184, 0]
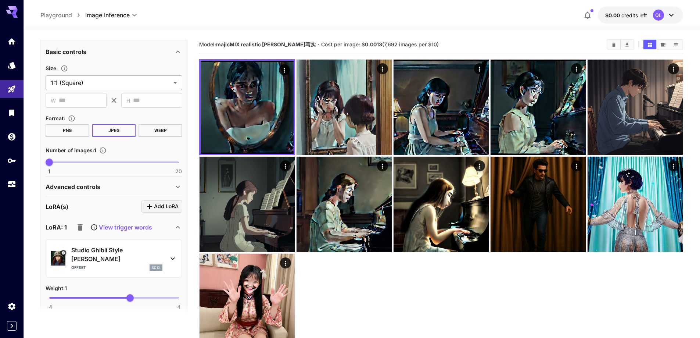
click at [112, 71] on body "**********" at bounding box center [350, 198] width 700 height 396
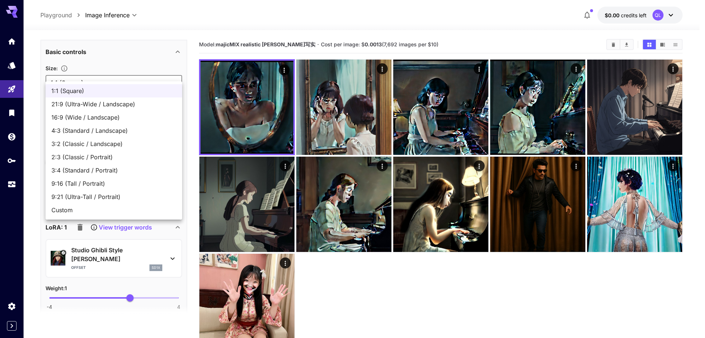
click at [112, 70] on div at bounding box center [352, 169] width 705 height 338
click at [115, 72] on body "**********" at bounding box center [352, 198] width 705 height 396
click at [115, 72] on div at bounding box center [352, 169] width 705 height 338
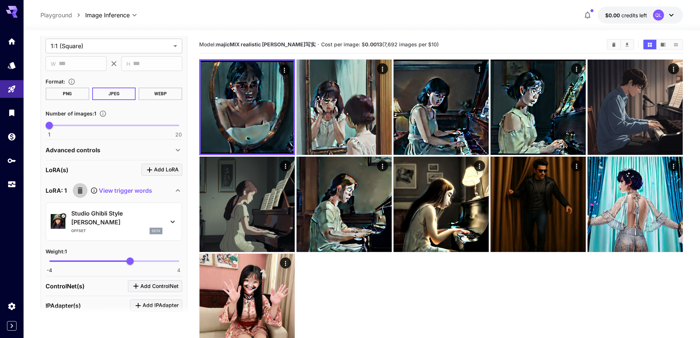
click at [79, 187] on icon "button" at bounding box center [80, 190] width 5 height 7
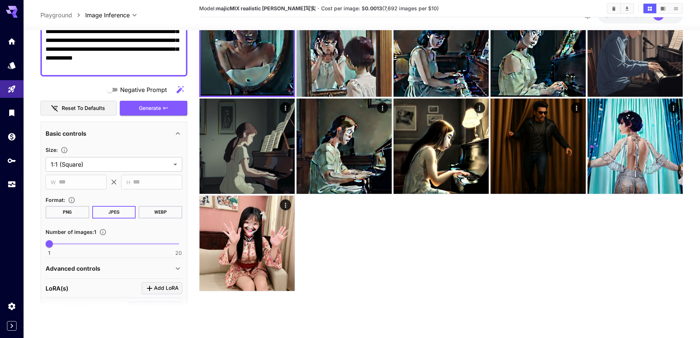
scroll to position [0, 0]
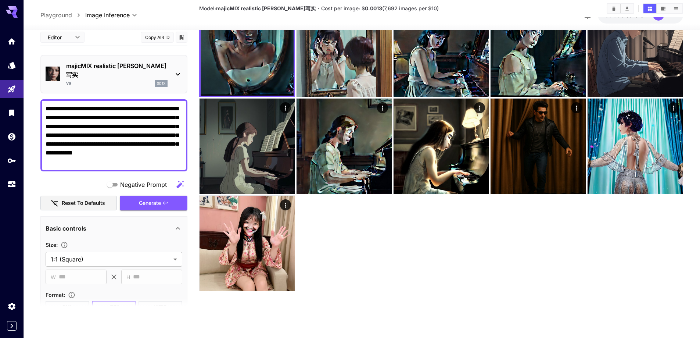
click at [179, 70] on icon at bounding box center [177, 74] width 9 height 9
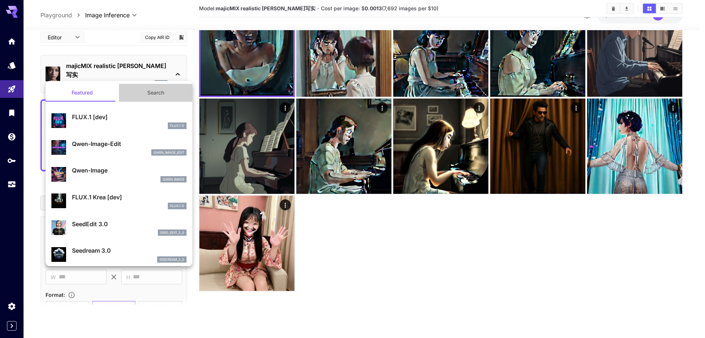
click at [161, 94] on button "Search" at bounding box center [155, 93] width 73 height 18
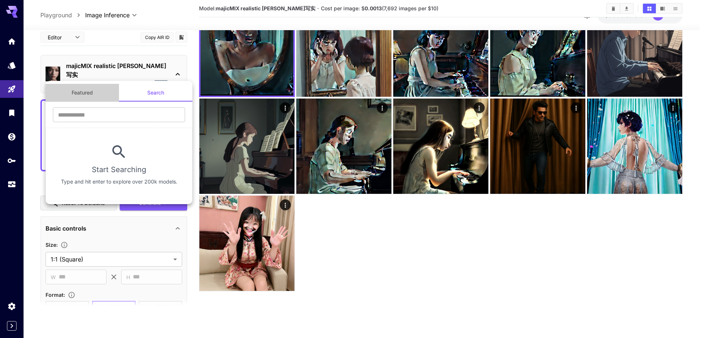
click at [82, 94] on button "Featured" at bounding box center [82, 93] width 73 height 18
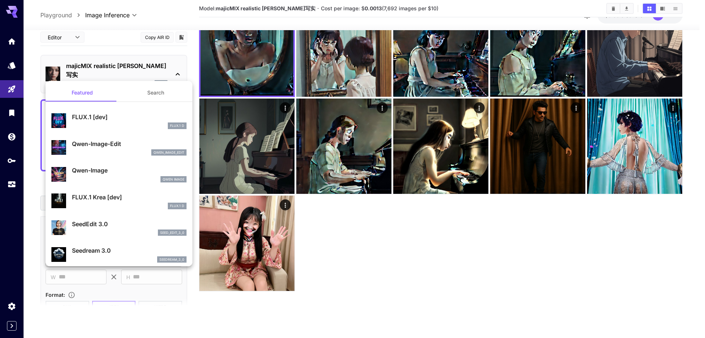
click at [392, 272] on div at bounding box center [352, 169] width 705 height 338
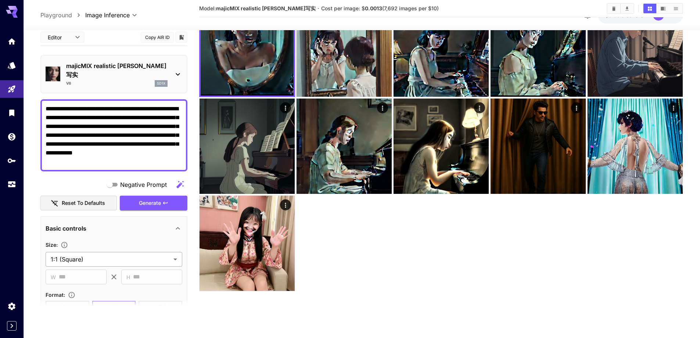
scroll to position [73, 0]
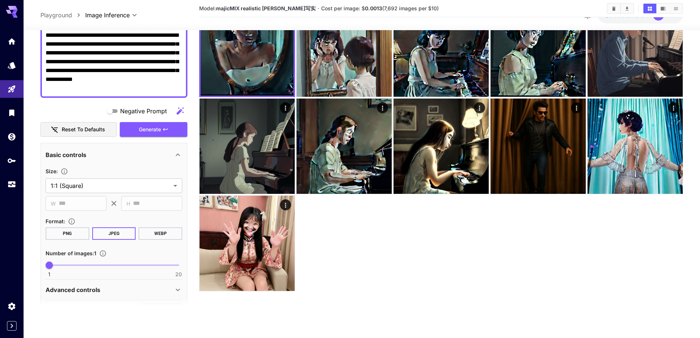
click at [72, 227] on button "PNG" at bounding box center [68, 233] width 44 height 12
click at [106, 227] on button "JPEG" at bounding box center [114, 233] width 44 height 12
click at [152, 227] on button "WEBP" at bounding box center [160, 233] width 44 height 12
click at [111, 227] on button "JPEG" at bounding box center [114, 233] width 44 height 12
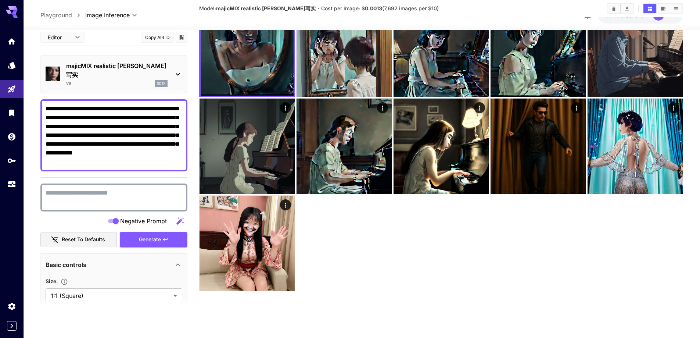
click at [116, 188] on textarea "Negative Prompt" at bounding box center [114, 197] width 137 height 18
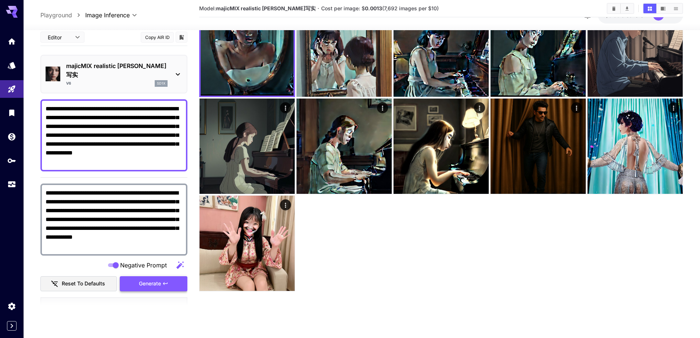
type textarea "**********"
click at [150, 279] on span "Generate" at bounding box center [150, 283] width 22 height 9
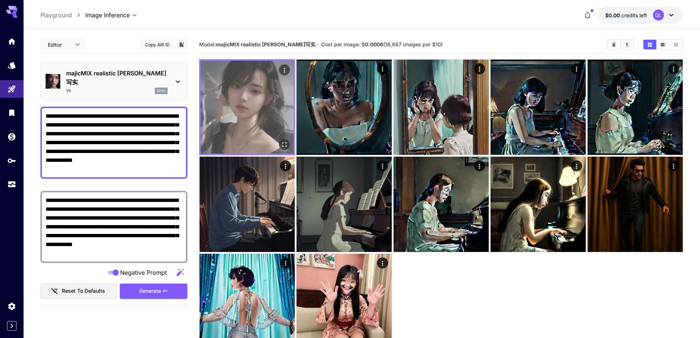
click at [238, 124] on img at bounding box center [247, 107] width 93 height 93
click at [288, 143] on button "Open in fullscreen" at bounding box center [284, 144] width 11 height 11
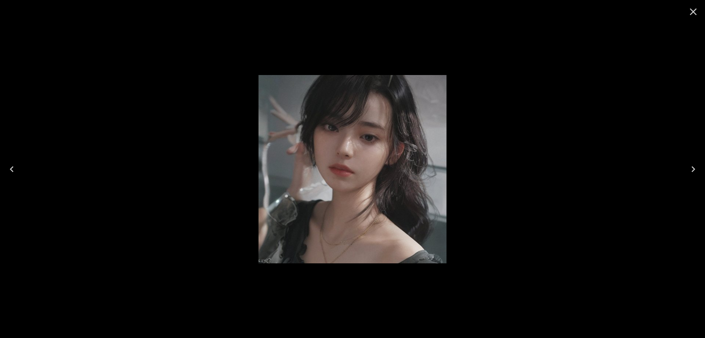
click at [695, 8] on icon "Close" at bounding box center [694, 12] width 12 height 12
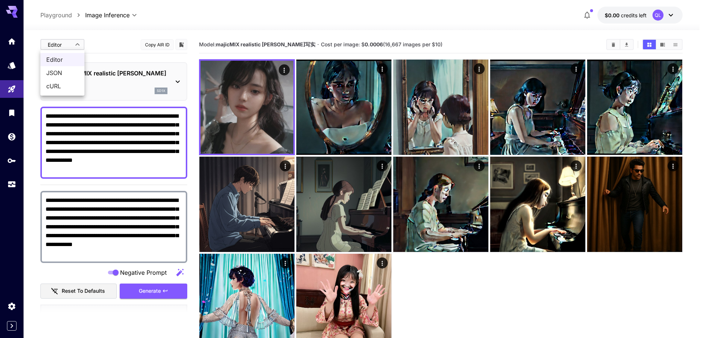
click at [68, 39] on body "**********" at bounding box center [352, 198] width 705 height 396
click at [514, 310] on div at bounding box center [352, 169] width 705 height 338
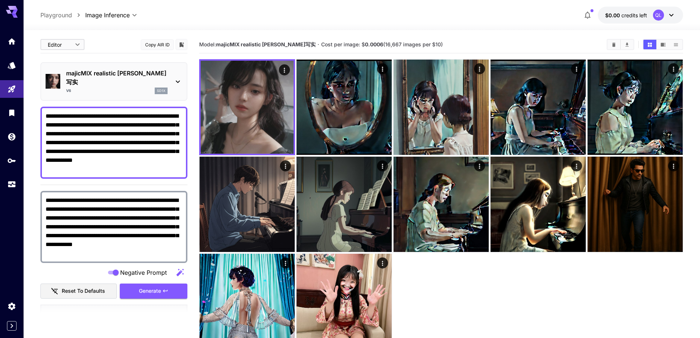
scroll to position [58, 0]
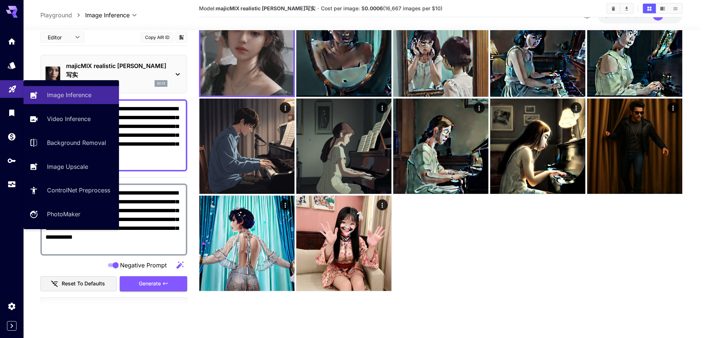
click at [7, 89] on link at bounding box center [12, 89] width 24 height 18
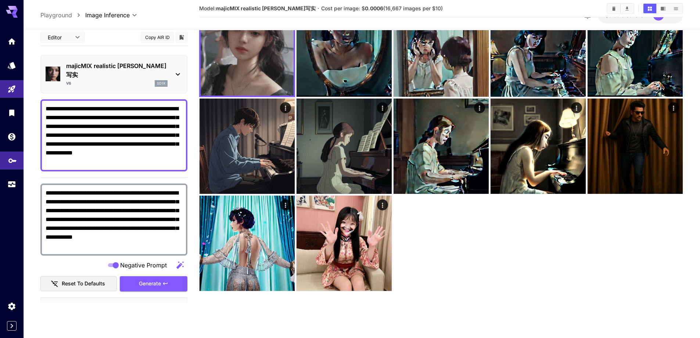
click at [10, 155] on div "API Keys" at bounding box center [12, 158] width 9 height 9
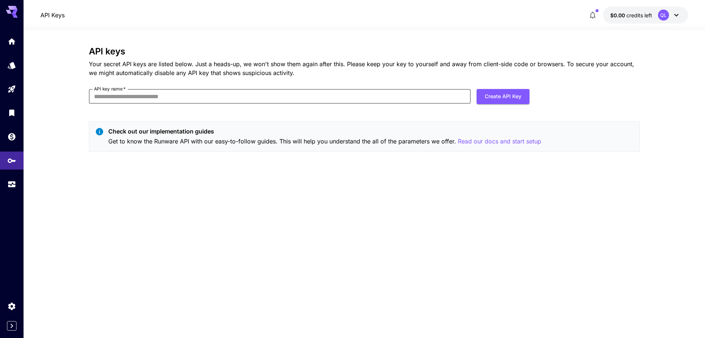
click at [166, 100] on input "API key name   *" at bounding box center [280, 96] width 382 height 15
click at [354, 208] on div "API keys Your secret API keys are listed below. Just a heads-up, we won't show …" at bounding box center [364, 183] width 551 height 275
click at [662, 15] on div "QL" at bounding box center [663, 15] width 11 height 11
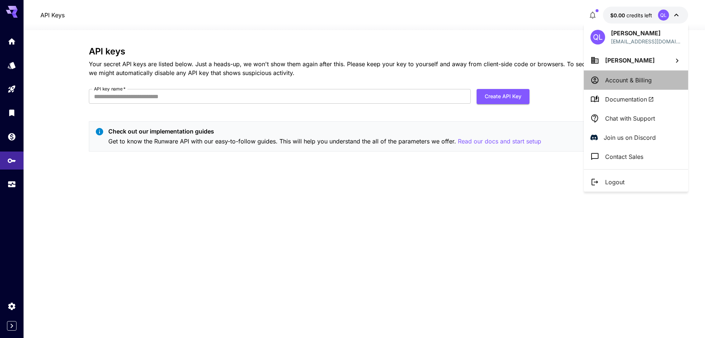
click at [625, 77] on p "Account & Billing" at bounding box center [628, 80] width 47 height 9
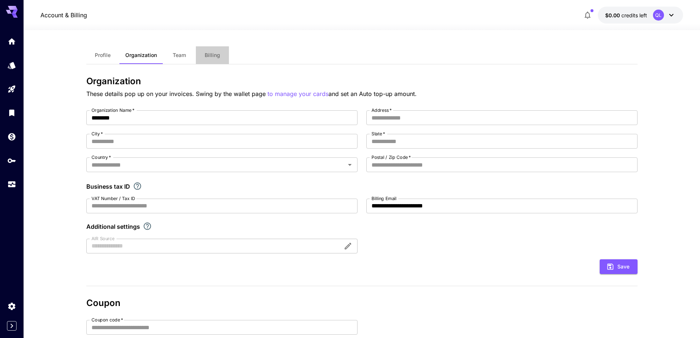
click at [205, 54] on span "Billing" at bounding box center [212, 55] width 15 height 7
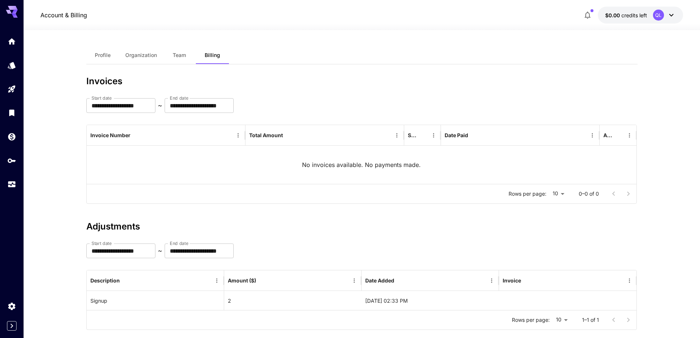
scroll to position [14, 0]
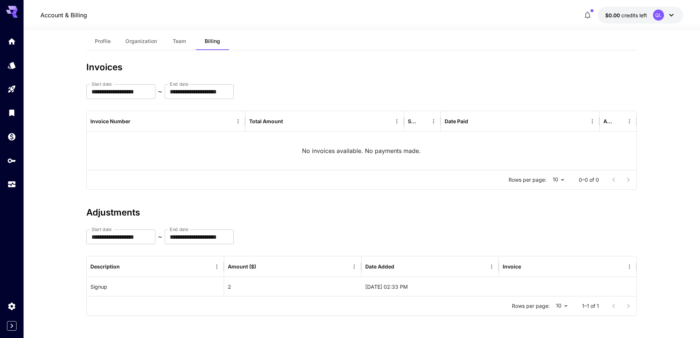
click at [102, 42] on span "Profile" at bounding box center [103, 41] width 16 height 7
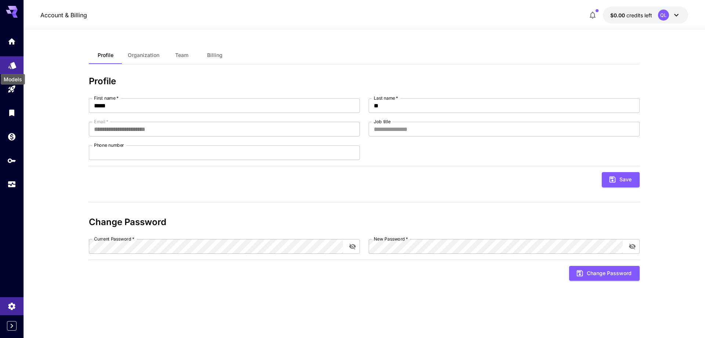
click at [10, 67] on icon "Models" at bounding box center [12, 62] width 9 height 9
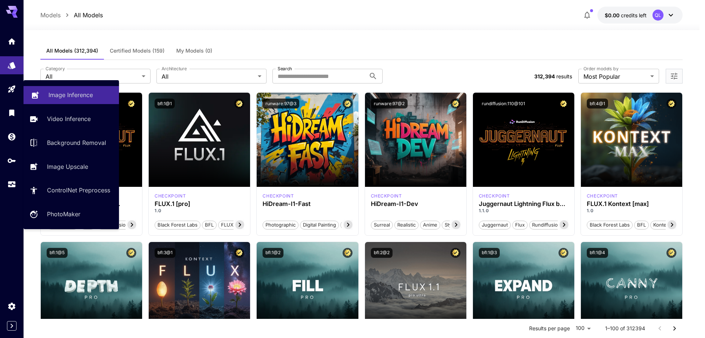
click at [69, 97] on p "Image Inference" at bounding box center [70, 94] width 44 height 9
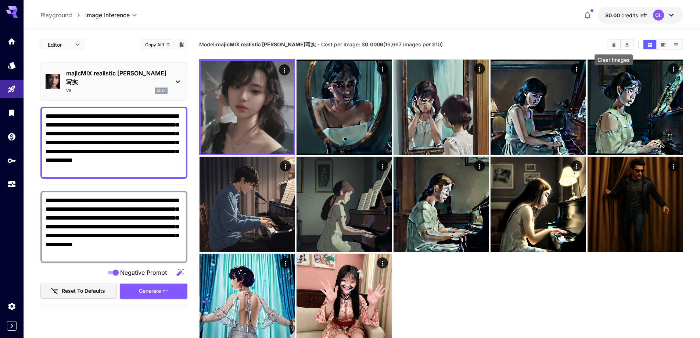
click at [614, 44] on icon "Clear Images" at bounding box center [613, 44] width 3 height 4
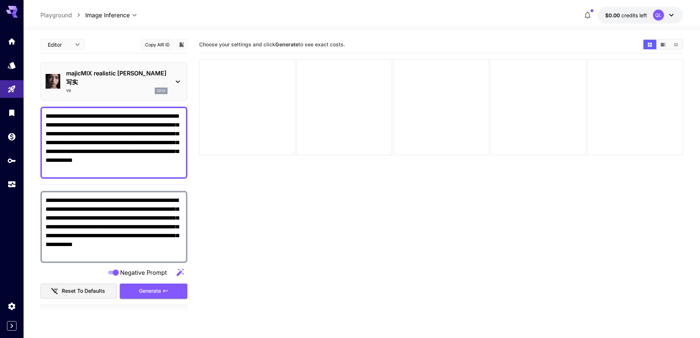
click at [147, 162] on textarea "**********" at bounding box center [114, 143] width 137 height 62
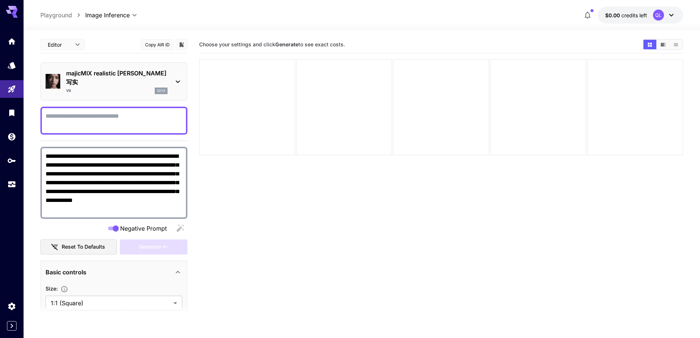
click at [109, 184] on textarea "**********" at bounding box center [114, 183] width 137 height 62
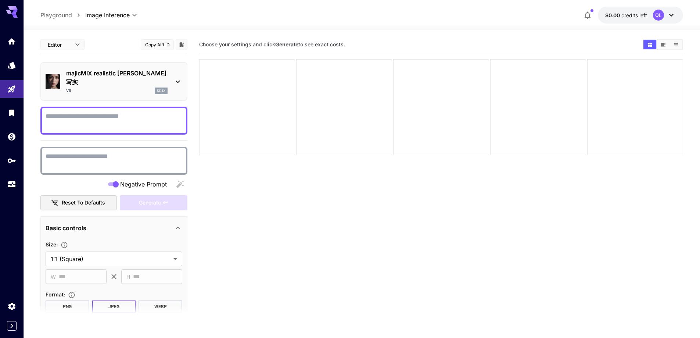
click at [392, 221] on section "Choose your settings and click Generate to see exact costs." at bounding box center [441, 205] width 484 height 338
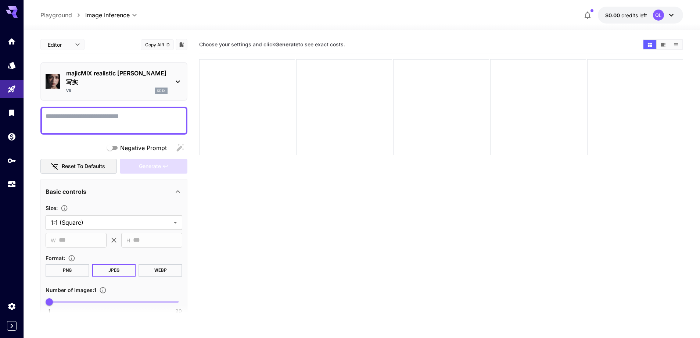
click at [92, 114] on textarea "Negative Prompt" at bounding box center [114, 121] width 137 height 18
paste textarea "**********"
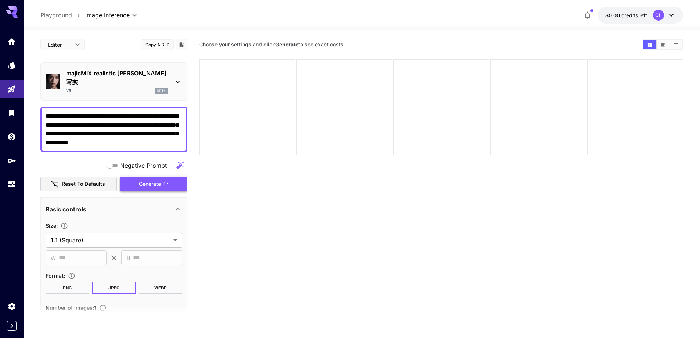
type textarea "**********"
click at [153, 179] on span "Generate" at bounding box center [150, 183] width 22 height 9
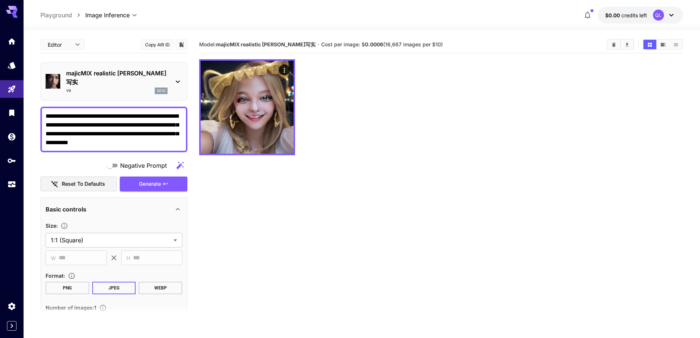
click at [117, 71] on p "majicMIX realistic 麦橘写实" at bounding box center [116, 78] width 101 height 18
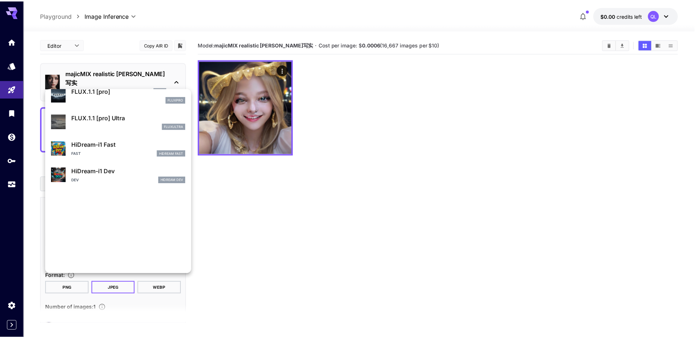
scroll to position [514, 0]
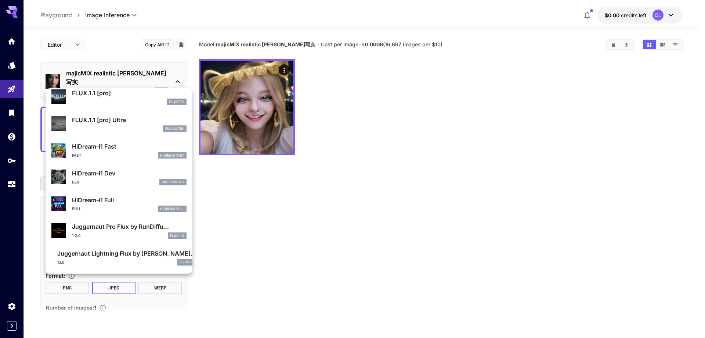
drag, startPoint x: 397, startPoint y: 162, endPoint x: 162, endPoint y: 37, distance: 266.0
click at [395, 162] on div at bounding box center [352, 169] width 705 height 338
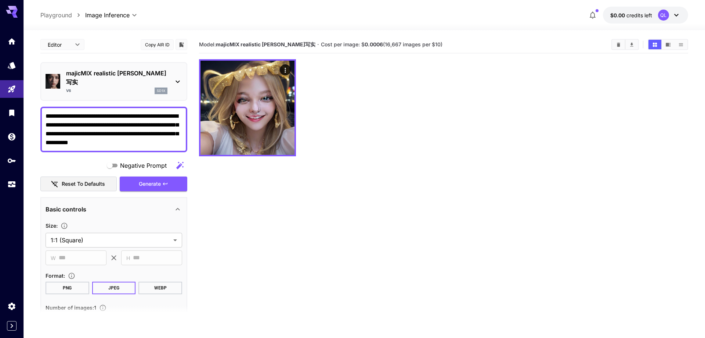
click at [111, 14] on body "**********" at bounding box center [352, 198] width 705 height 396
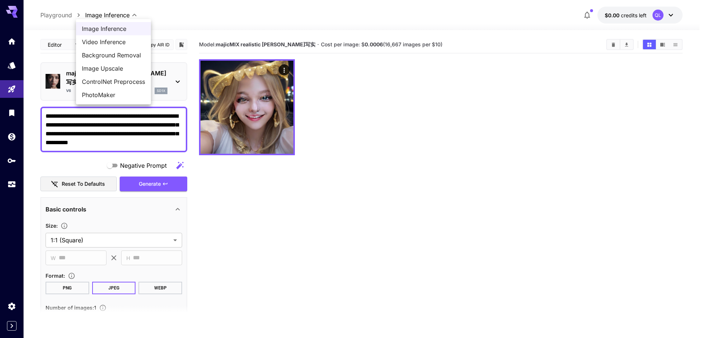
click at [9, 64] on div at bounding box center [352, 169] width 705 height 338
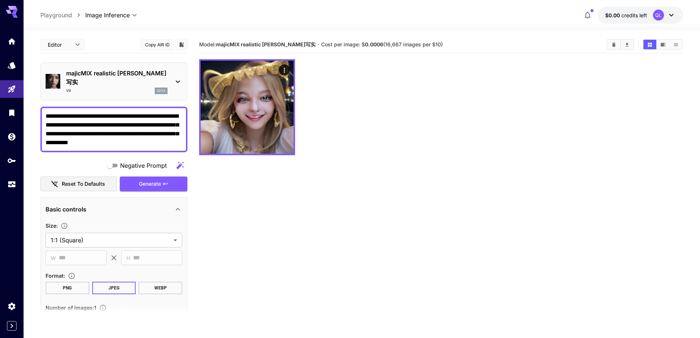
click at [9, 64] on icon "Models" at bounding box center [11, 62] width 9 height 9
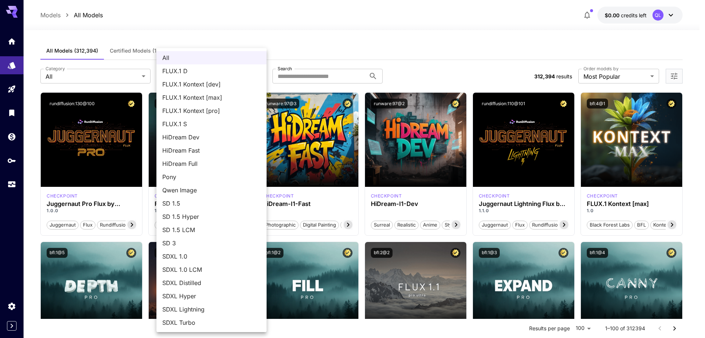
click at [114, 76] on div at bounding box center [352, 169] width 705 height 338
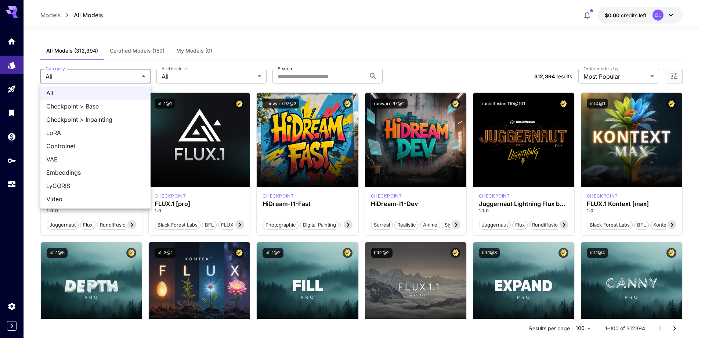
click at [107, 132] on span "LoRA" at bounding box center [95, 132] width 98 height 9
type input "****"
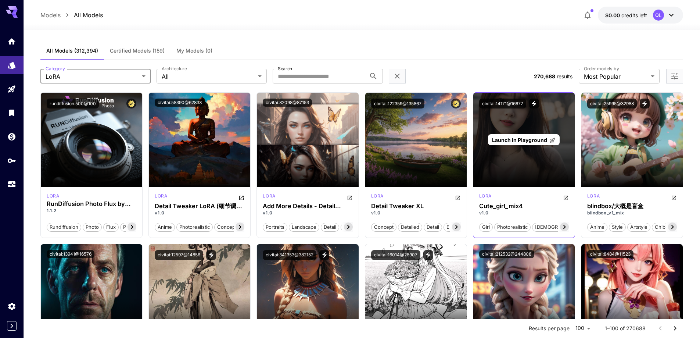
click at [523, 143] on span "Launch in Playground" at bounding box center [519, 140] width 55 height 6
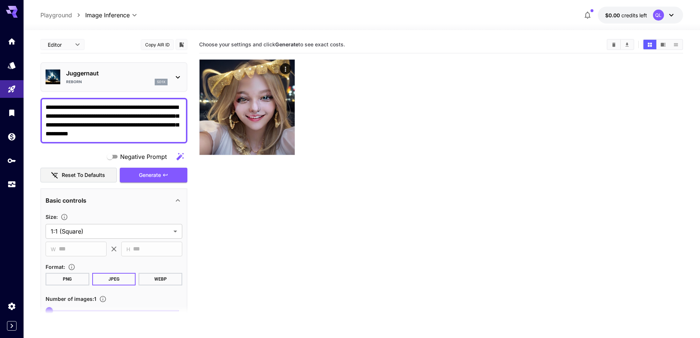
click at [614, 45] on icon "Clear Images" at bounding box center [613, 44] width 3 height 4
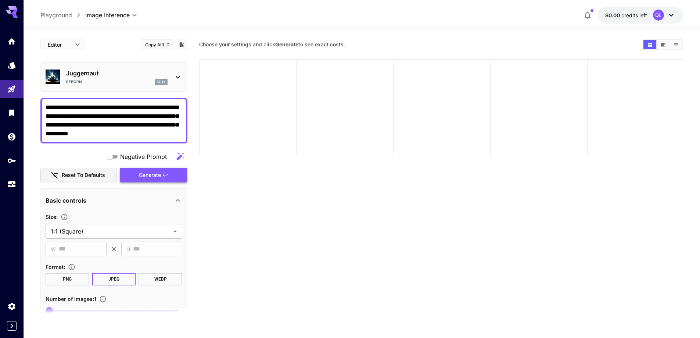
click at [158, 179] on span "Generate" at bounding box center [150, 174] width 22 height 9
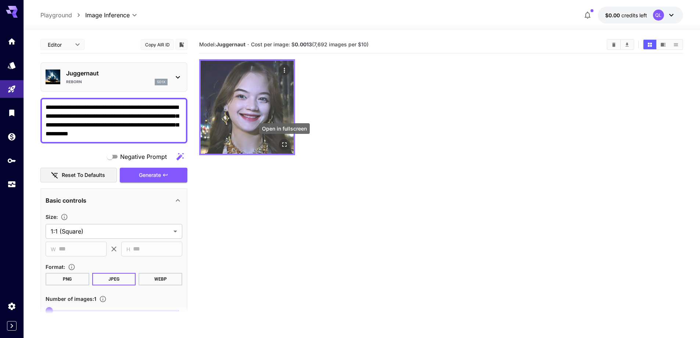
click at [284, 145] on icon "Open in fullscreen" at bounding box center [284, 144] width 7 height 7
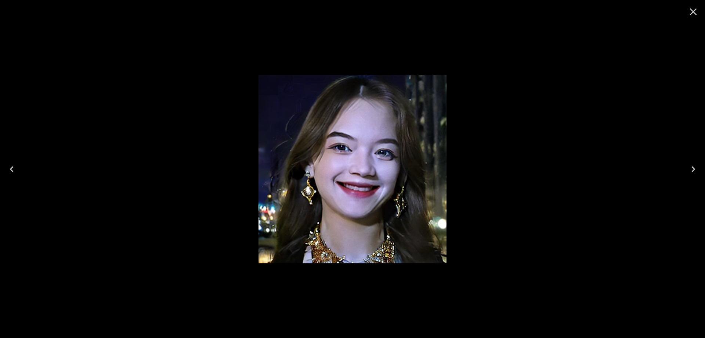
click at [695, 11] on icon "Close" at bounding box center [694, 12] width 12 height 12
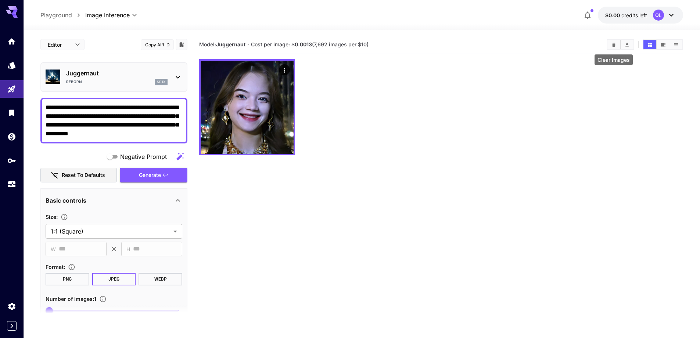
click at [612, 42] on icon "Clear Images" at bounding box center [614, 45] width 6 height 6
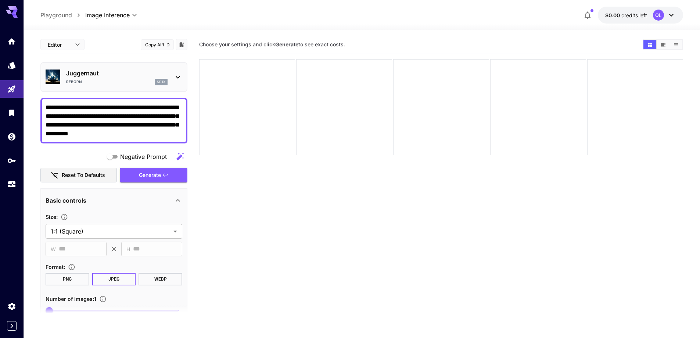
click at [112, 76] on p "Juggernaut" at bounding box center [116, 73] width 101 height 9
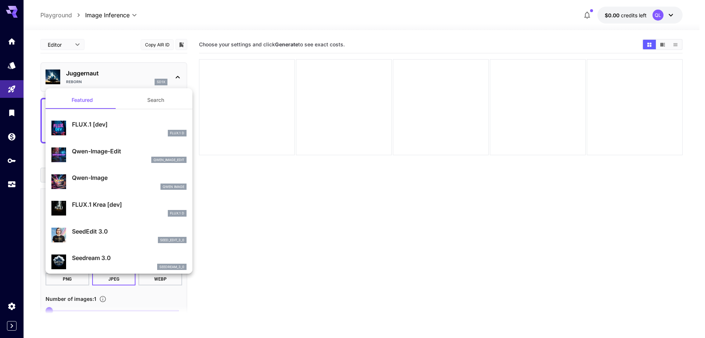
click at [112, 76] on div at bounding box center [352, 169] width 705 height 338
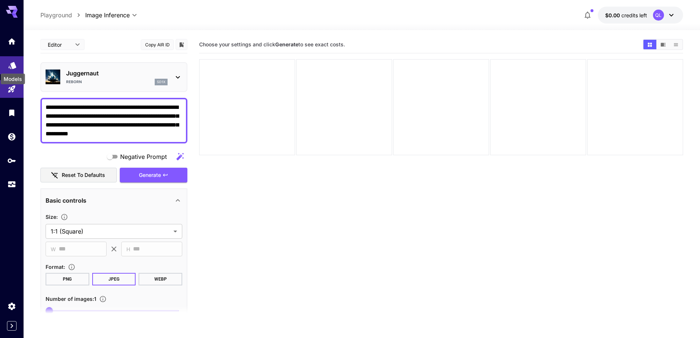
click at [10, 68] on div "Models" at bounding box center [13, 76] width 26 height 17
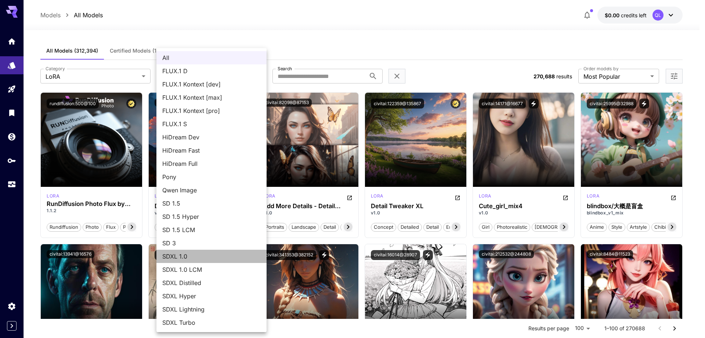
click at [202, 256] on span "SDXL 1.0" at bounding box center [211, 256] width 98 height 9
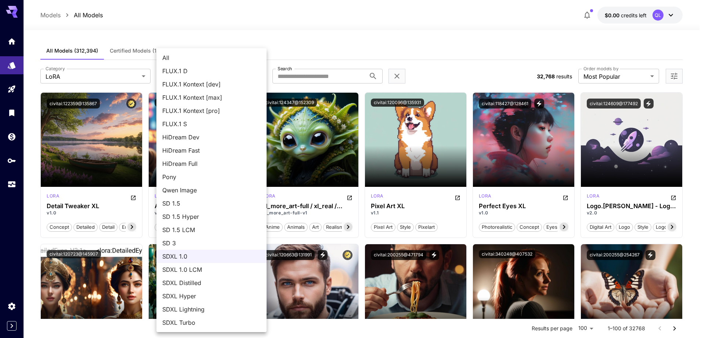
click at [214, 321] on span "SDXL Turbo" at bounding box center [211, 322] width 98 height 9
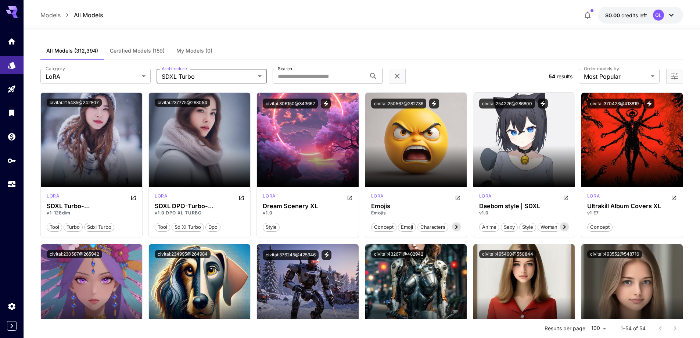
click at [332, 77] on input "Search" at bounding box center [319, 76] width 93 height 15
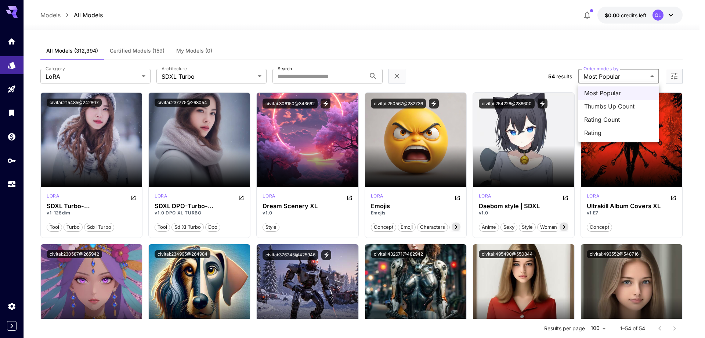
click at [499, 65] on div at bounding box center [352, 169] width 705 height 338
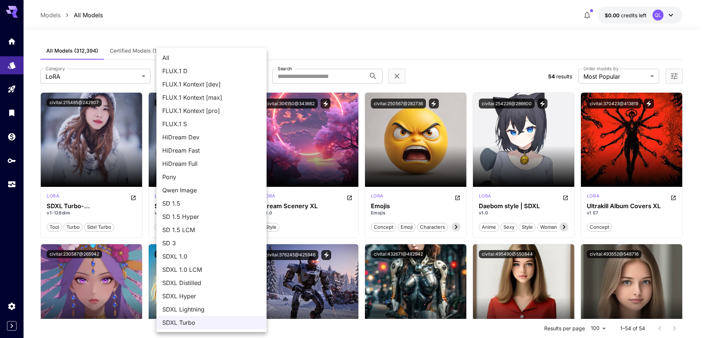
click at [203, 295] on span "SDXL Hyper" at bounding box center [211, 295] width 98 height 9
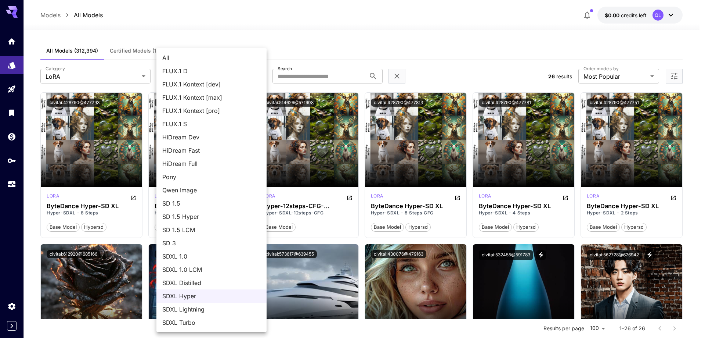
click at [209, 281] on span "SDXL Distilled" at bounding box center [211, 282] width 98 height 9
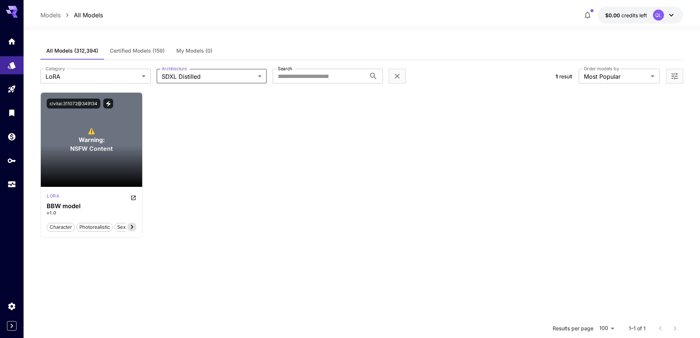
click at [216, 75] on body "**********" at bounding box center [350, 235] width 700 height 471
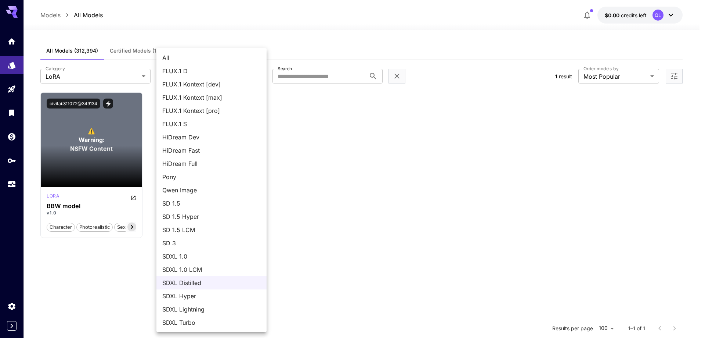
click at [103, 137] on div at bounding box center [352, 169] width 705 height 338
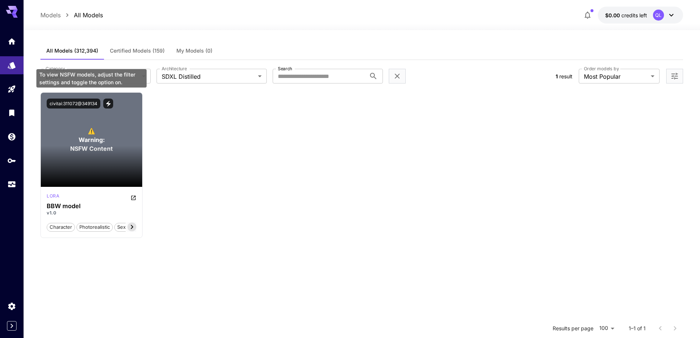
click at [89, 140] on span "Warning:" at bounding box center [92, 139] width 26 height 9
click at [111, 136] on p "⚠️ Warning: NSFW Content" at bounding box center [91, 139] width 43 height 26
click at [91, 130] on span "⚠️" at bounding box center [91, 130] width 7 height 9
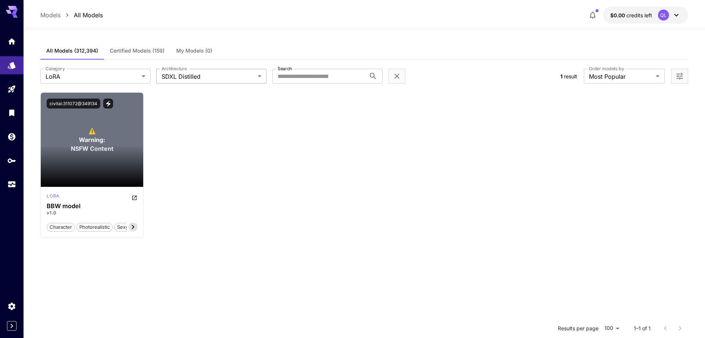
click at [213, 73] on body "**********" at bounding box center [352, 235] width 705 height 471
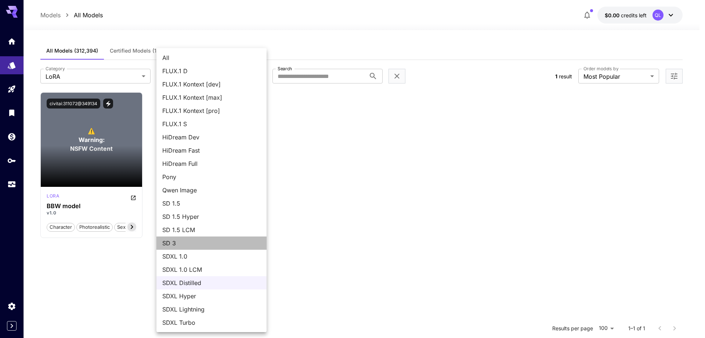
click at [208, 242] on span "SD 3" at bounding box center [211, 242] width 98 height 9
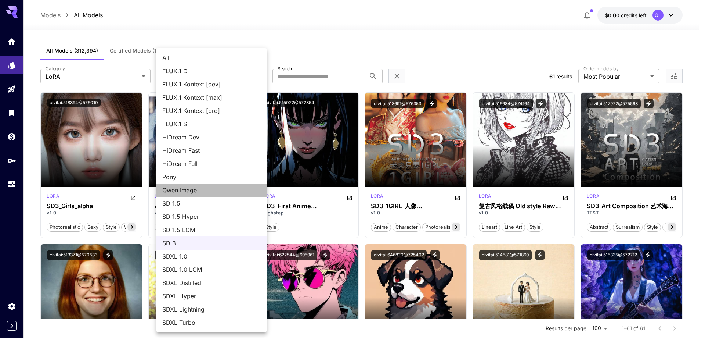
click at [210, 193] on span "Qwen Image" at bounding box center [211, 190] width 98 height 9
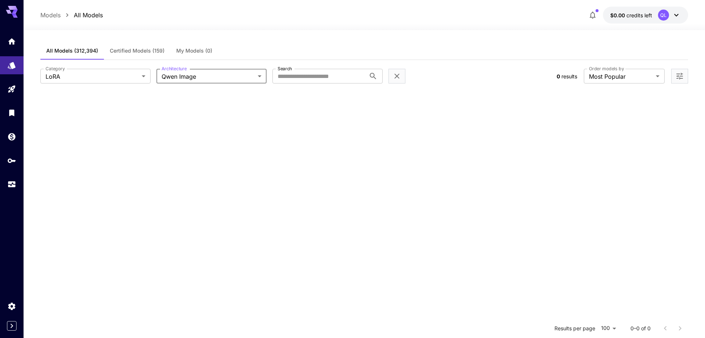
click at [235, 78] on body "**********" at bounding box center [352, 235] width 705 height 471
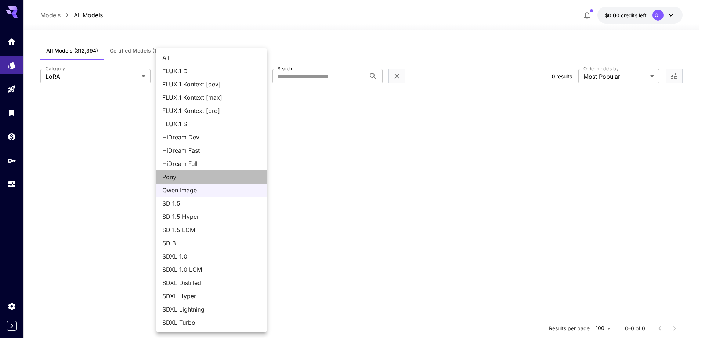
click at [224, 179] on span "Pony" at bounding box center [211, 176] width 98 height 9
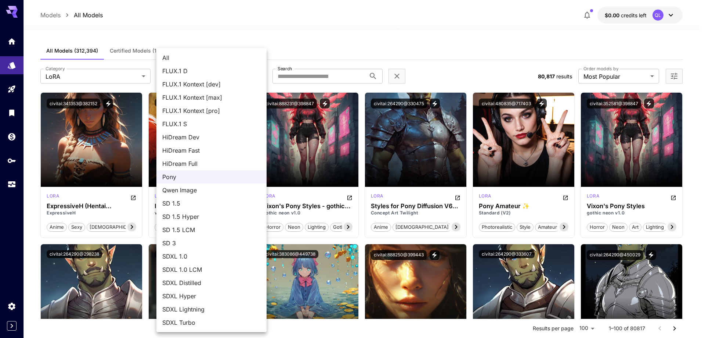
click at [209, 256] on span "SDXL 1.0" at bounding box center [211, 256] width 98 height 9
type input "****"
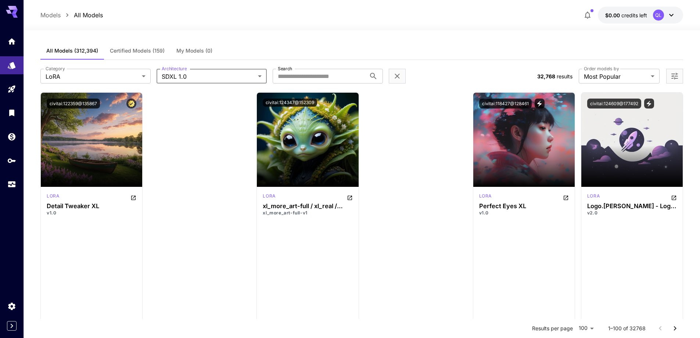
click at [494, 77] on div "Category LoRA **** Category Architecture SDXL 1.0 **** Architecture Search Sear…" at bounding box center [285, 76] width 491 height 15
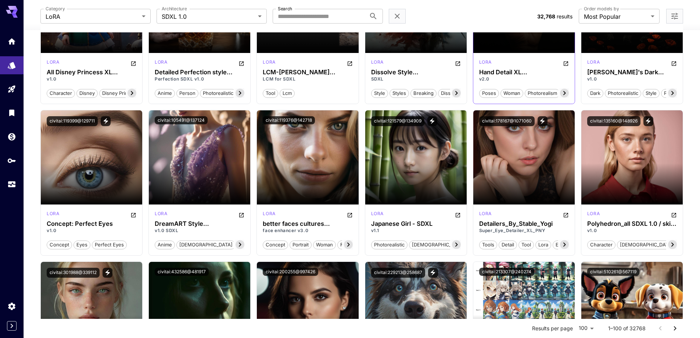
scroll to position [624, 0]
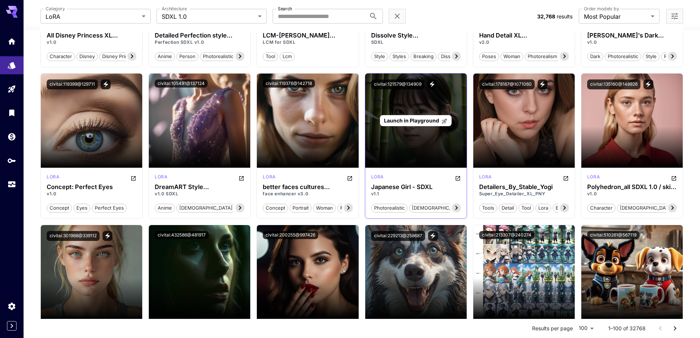
click at [415, 121] on span "Launch in Playground" at bounding box center [411, 120] width 55 height 6
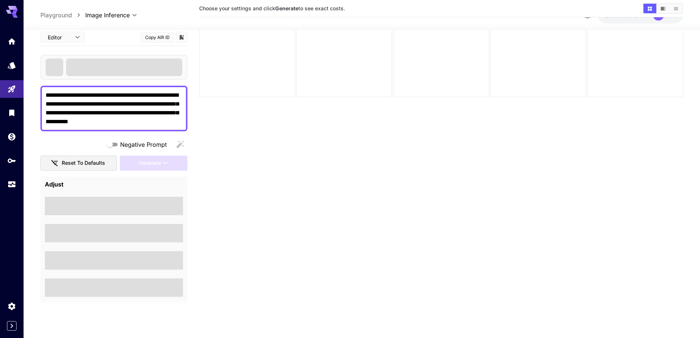
scroll to position [58, 0]
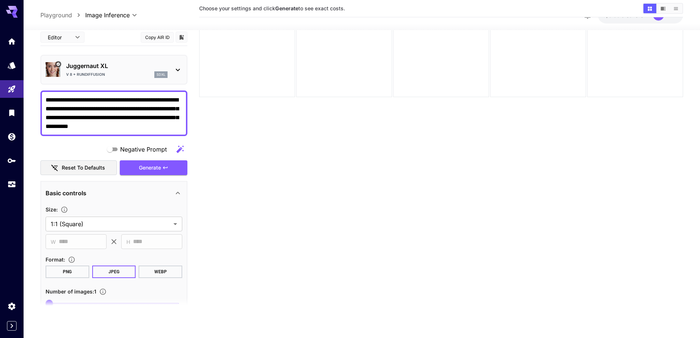
click at [140, 125] on textarea "**********" at bounding box center [114, 113] width 137 height 35
paste textarea "**********"
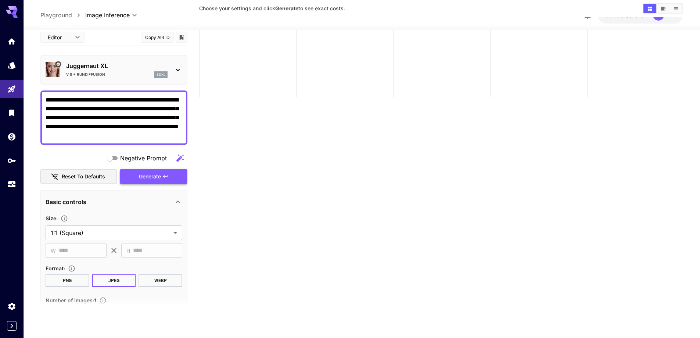
type textarea "**********"
click at [162, 179] on button "Generate" at bounding box center [154, 176] width 68 height 15
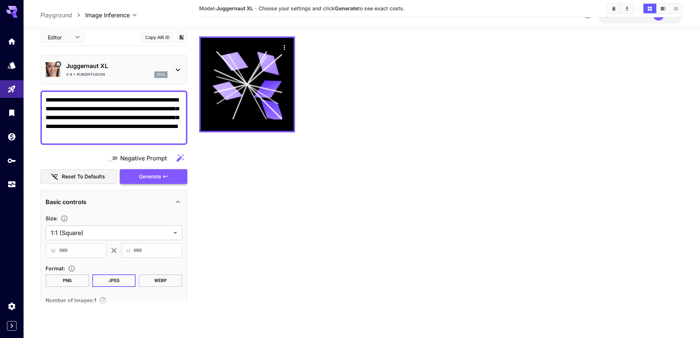
click at [161, 178] on button "Generate" at bounding box center [154, 176] width 68 height 15
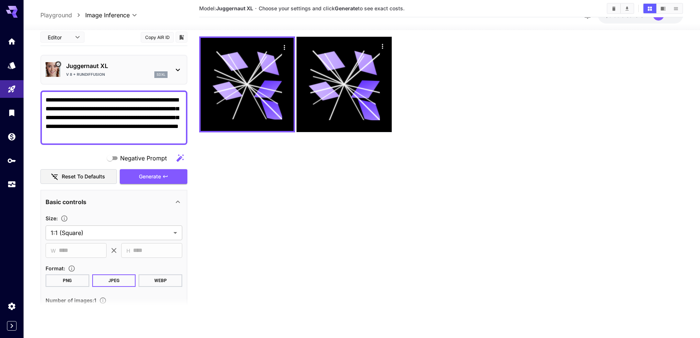
click at [611, 6] on icon "Clear Images" at bounding box center [614, 9] width 6 height 6
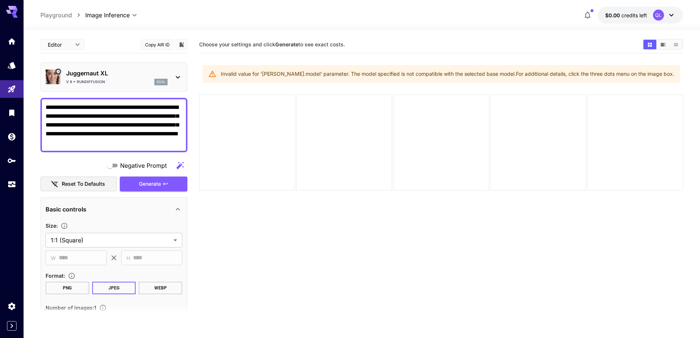
drag, startPoint x: 240, startPoint y: 46, endPoint x: 370, endPoint y: 48, distance: 129.7
click at [370, 48] on section "Choose your settings and click Generate to see exact costs." at bounding box center [418, 44] width 438 height 7
click at [399, 45] on section "Choose your settings and click Generate to see exact costs." at bounding box center [418, 44] width 438 height 7
click at [175, 80] on icon at bounding box center [177, 77] width 9 height 9
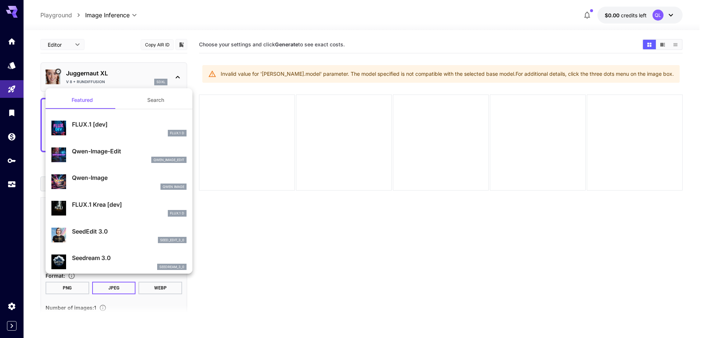
click at [176, 75] on div at bounding box center [352, 169] width 705 height 338
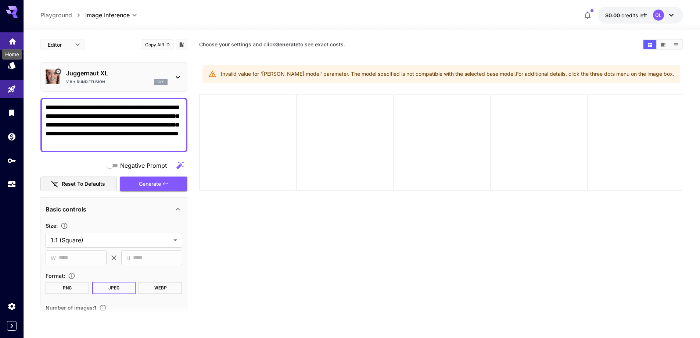
click at [10, 43] on icon "Home" at bounding box center [12, 39] width 9 height 9
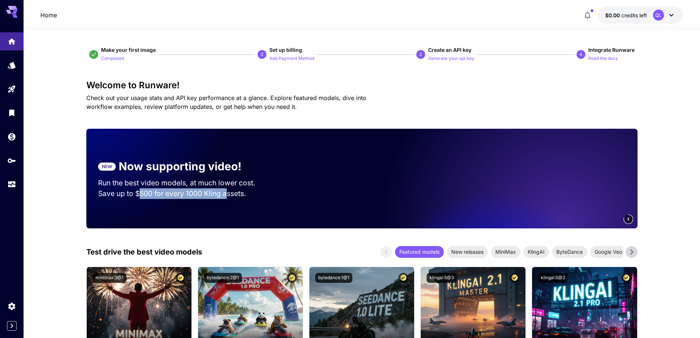
drag, startPoint x: 138, startPoint y: 196, endPoint x: 260, endPoint y: 202, distance: 121.8
click at [227, 202] on section "NEW Now supporting video! Run the best video models, at much lower cost. Save u…" at bounding box center [183, 178] width 195 height 64
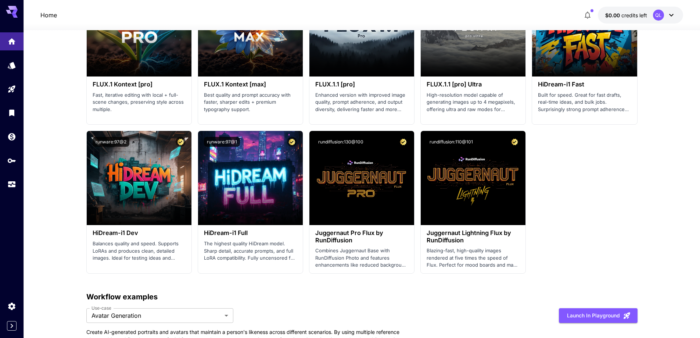
scroll to position [1469, 0]
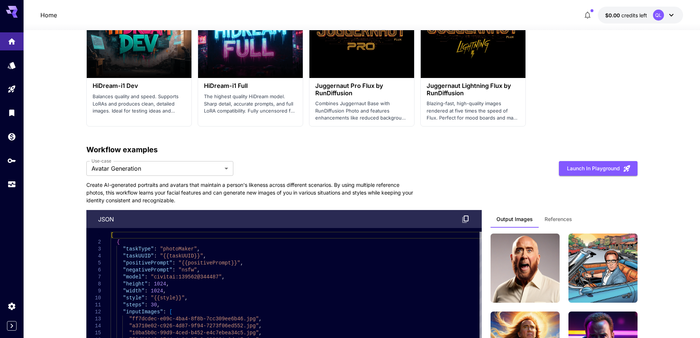
click at [165, 159] on div "**********" at bounding box center [361, 262] width 551 height 237
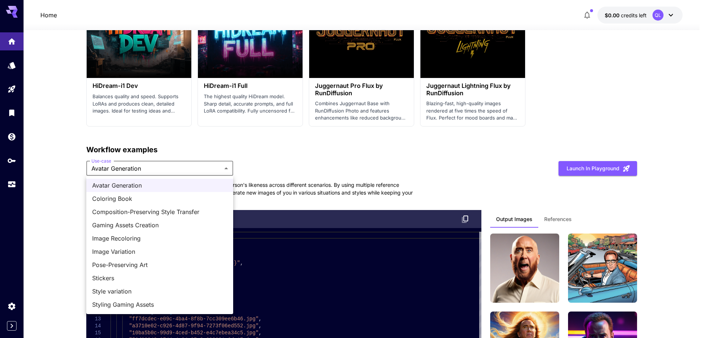
click at [689, 202] on div at bounding box center [352, 169] width 705 height 338
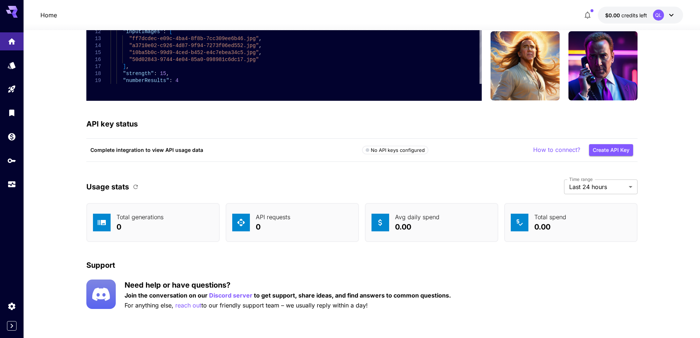
scroll to position [1639, 0]
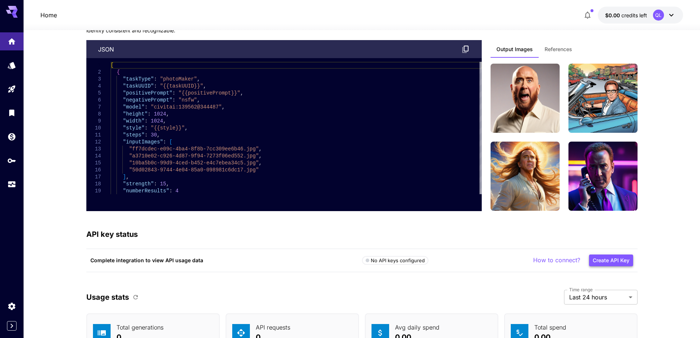
click at [611, 260] on button "Create API Key" at bounding box center [611, 260] width 44 height 12
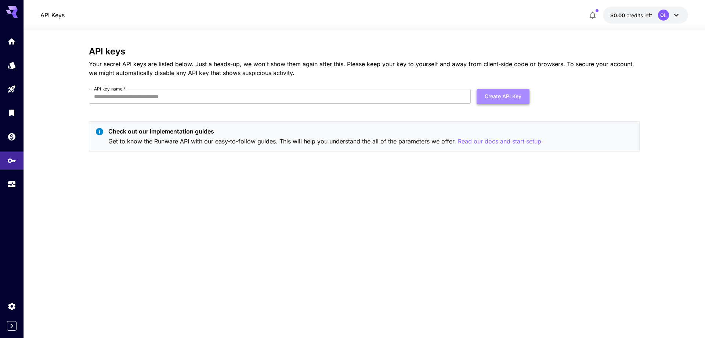
click at [507, 95] on button "Create API Key" at bounding box center [503, 96] width 53 height 15
click at [170, 100] on input "API key name   *" at bounding box center [280, 96] width 382 height 15
click at [246, 64] on p "Your secret API keys are listed below. Just a heads-up, we won't show them agai…" at bounding box center [364, 69] width 551 height 18
click at [14, 11] on icon at bounding box center [15, 12] width 6 height 4
click at [9, 65] on icon "Models" at bounding box center [12, 63] width 8 height 7
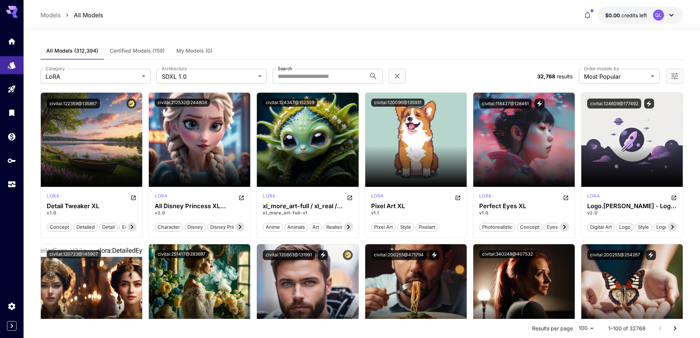
click at [143, 50] on span "Certified Models (159)" at bounding box center [137, 50] width 55 height 7
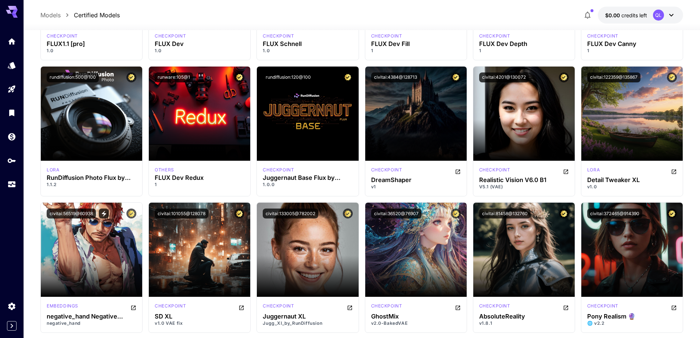
scroll to position [441, 0]
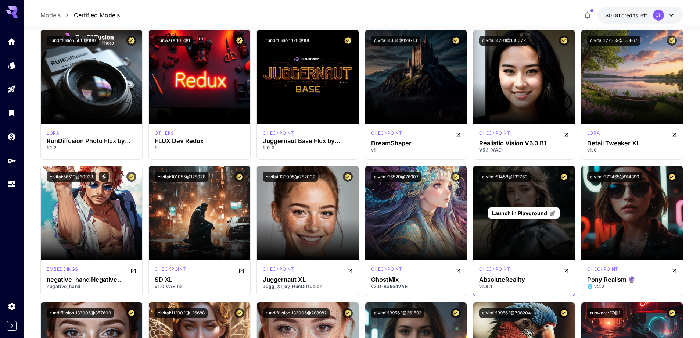
click at [532, 214] on span "Launch in Playground" at bounding box center [519, 213] width 55 height 6
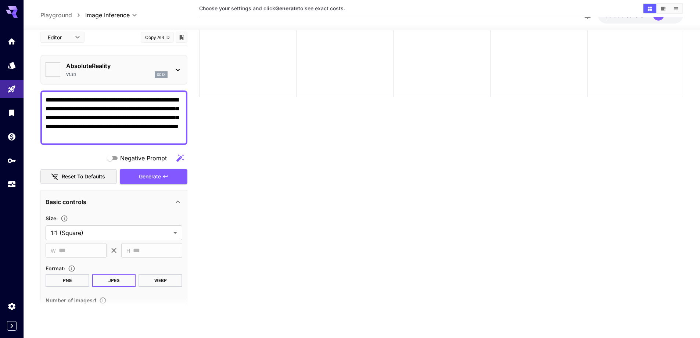
type input "**********"
click at [107, 126] on textarea "**********" at bounding box center [114, 118] width 137 height 44
paste textarea
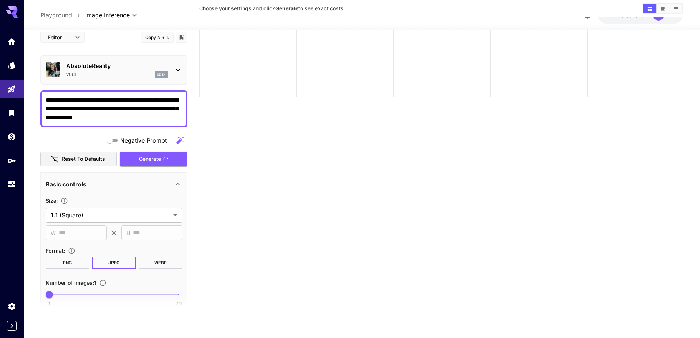
click at [179, 141] on icon "button" at bounding box center [179, 139] width 7 height 7
type textarea "**********"
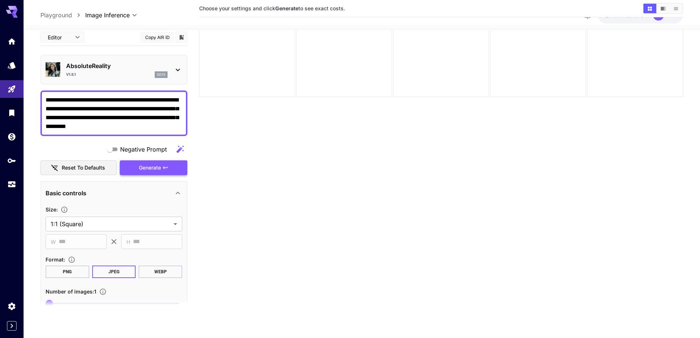
click at [161, 167] on span "Generate" at bounding box center [150, 167] width 22 height 9
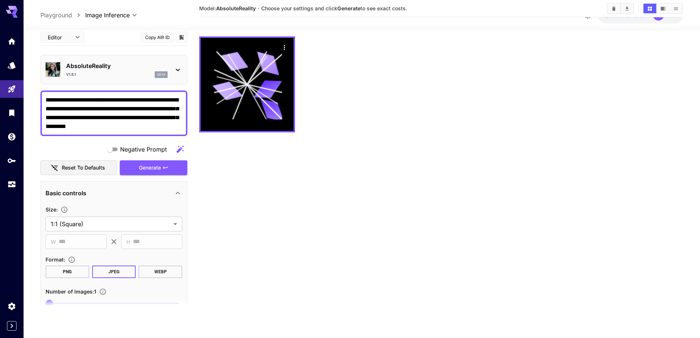
click at [77, 161] on button "Reset to defaults" at bounding box center [78, 167] width 76 height 15
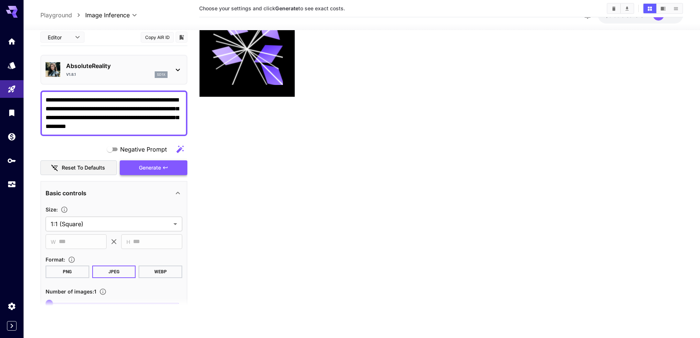
click at [150, 168] on span "Generate" at bounding box center [150, 167] width 22 height 9
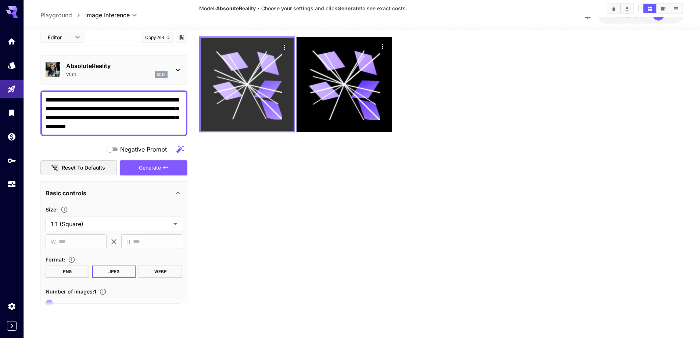
click at [234, 78] on icon at bounding box center [247, 85] width 70 height 70
click at [284, 48] on icon "Actions" at bounding box center [284, 47] width 7 height 7
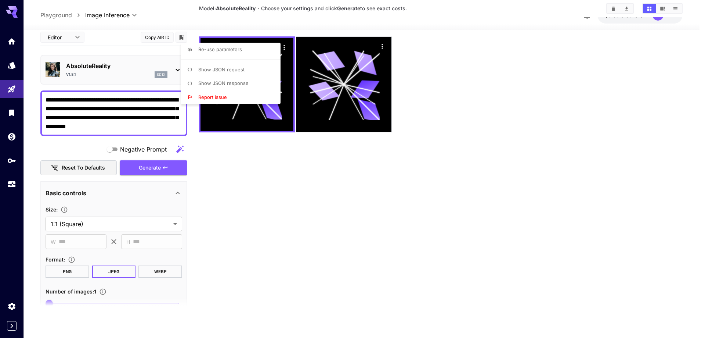
drag, startPoint x: 452, startPoint y: 60, endPoint x: 611, endPoint y: 37, distance: 160.6
click at [457, 62] on div at bounding box center [352, 169] width 705 height 338
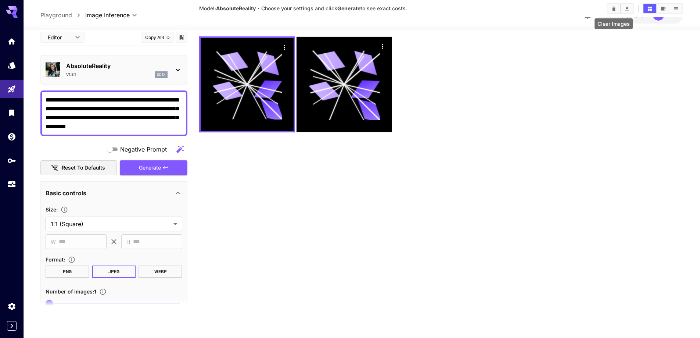
click at [616, 8] on icon "Clear Images" at bounding box center [614, 9] width 6 height 6
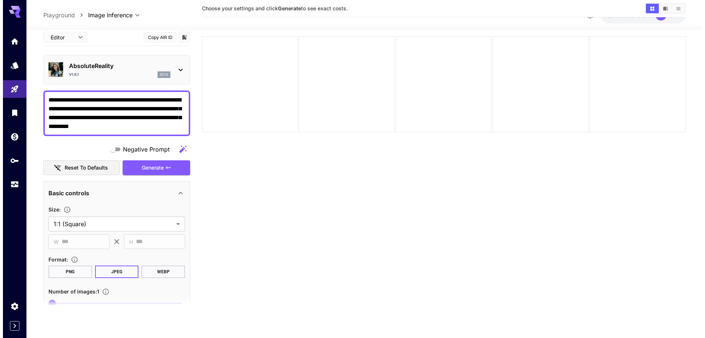
scroll to position [0, 0]
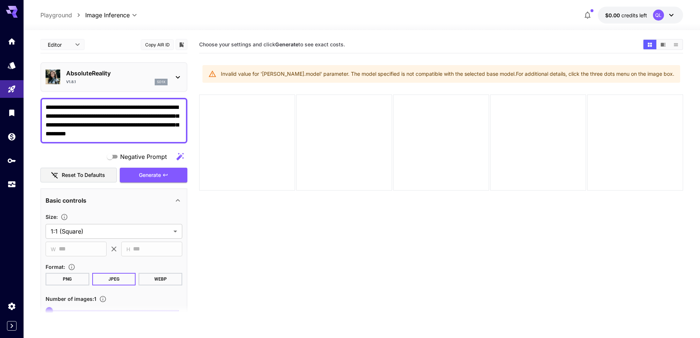
click at [309, 242] on section "Choose your settings and click Generate to see exact costs. Invalid value for '…" at bounding box center [441, 205] width 484 height 338
click at [10, 66] on icon "Models" at bounding box center [12, 62] width 9 height 9
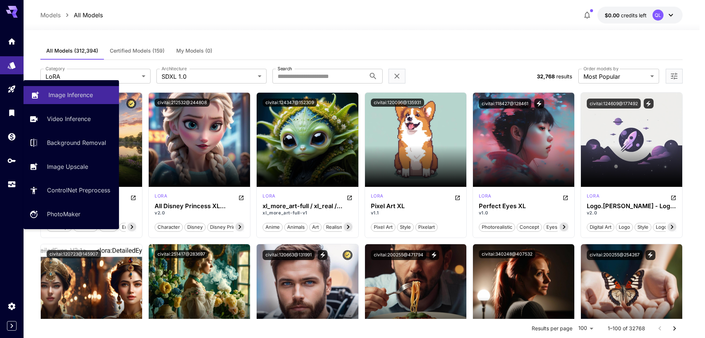
click at [61, 90] on link "Image Inference" at bounding box center [72, 95] width 96 height 18
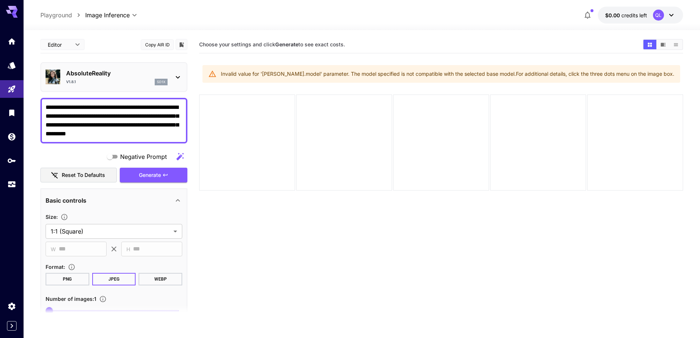
click at [147, 129] on textarea "**********" at bounding box center [114, 120] width 137 height 35
click at [144, 125] on textarea "**********" at bounding box center [114, 120] width 137 height 35
paste textarea "**********"
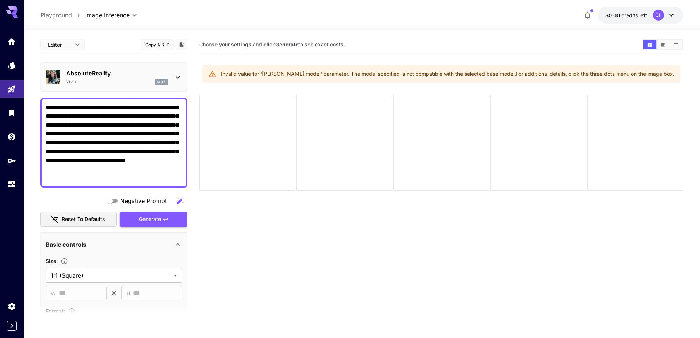
type textarea "**********"
click at [151, 217] on span "Generate" at bounding box center [150, 219] width 22 height 9
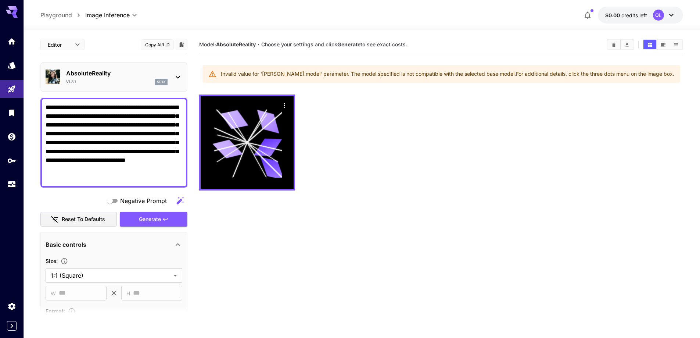
click at [175, 78] on icon at bounding box center [177, 77] width 9 height 9
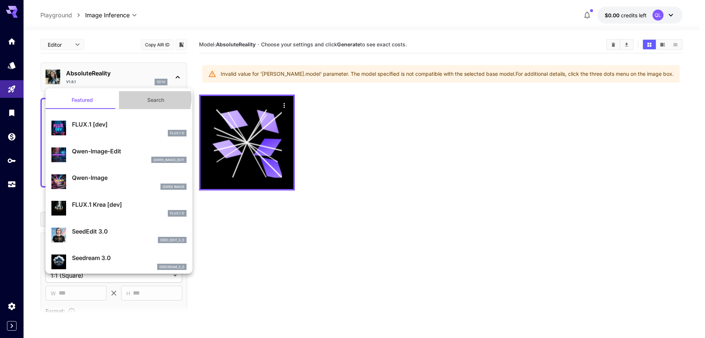
click at [150, 98] on button "Search" at bounding box center [155, 100] width 73 height 18
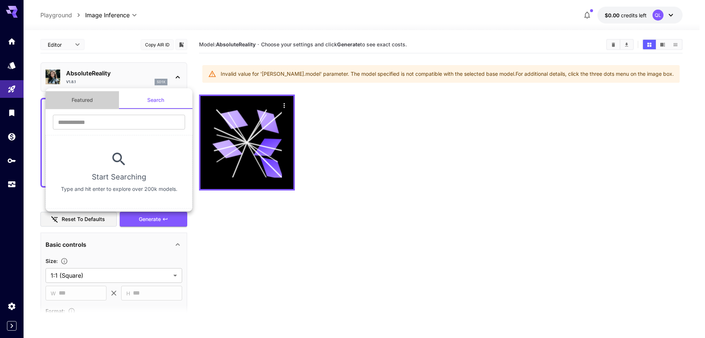
click at [83, 101] on button "Featured" at bounding box center [82, 100] width 73 height 18
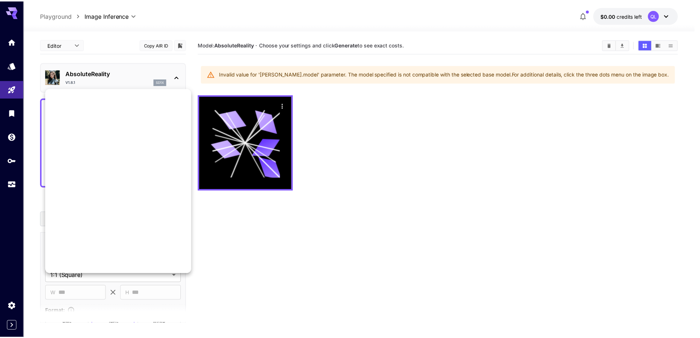
scroll to position [222, 0]
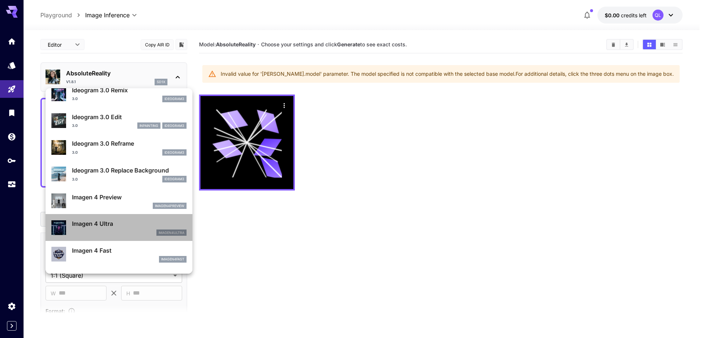
click at [125, 230] on div "imagen4ultra" at bounding box center [129, 232] width 115 height 7
type input "**********"
type input "****"
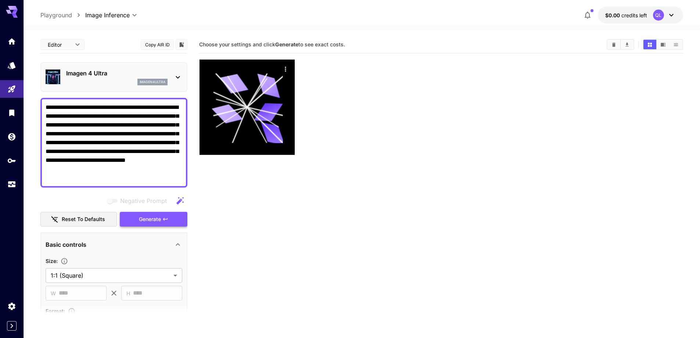
click at [153, 222] on span "Generate" at bounding box center [150, 219] width 22 height 9
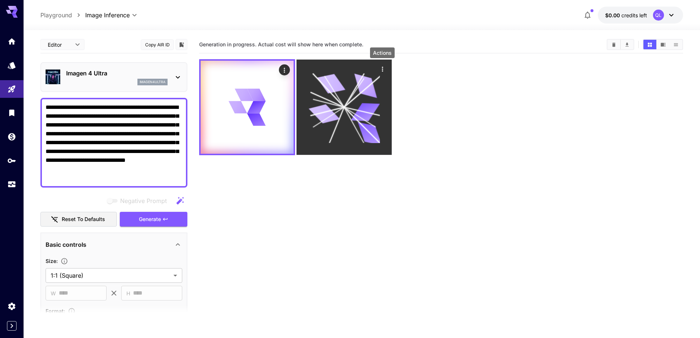
click at [384, 67] on icon "Actions" at bounding box center [382, 68] width 7 height 7
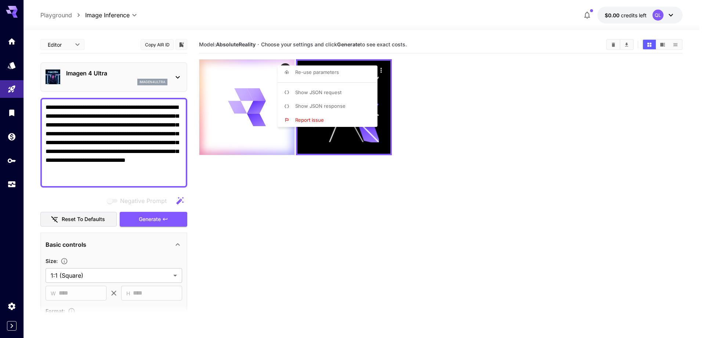
click at [534, 116] on div at bounding box center [352, 169] width 705 height 338
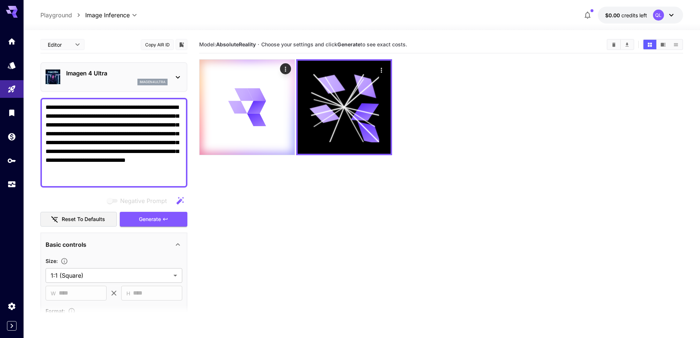
click at [367, 220] on section "Model: AbsoluteReality · Choose your settings and click Generate to see exact c…" at bounding box center [441, 205] width 484 height 338
click at [333, 207] on section "Model: AbsoluteReality · Choose your settings and click Generate to see exact c…" at bounding box center [441, 205] width 484 height 338
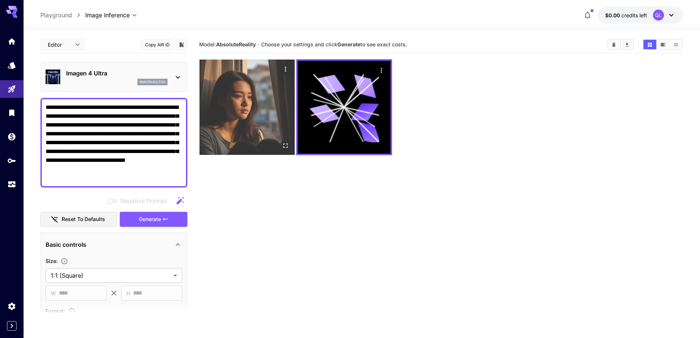
click at [259, 111] on img at bounding box center [246, 107] width 95 height 95
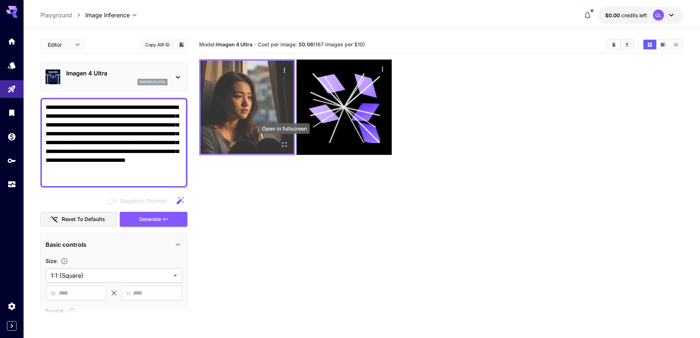
click at [282, 144] on icon "Open in fullscreen" at bounding box center [284, 144] width 7 height 7
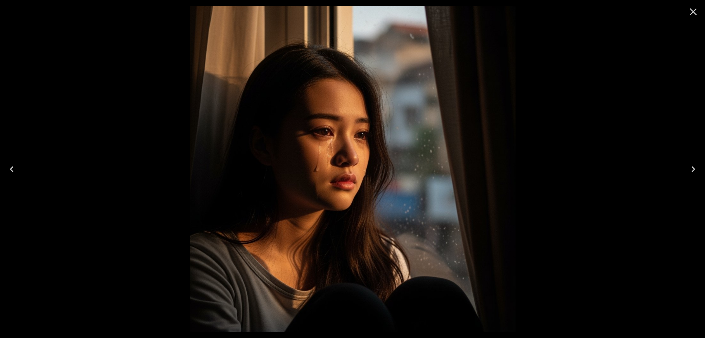
click at [692, 9] on icon "Close" at bounding box center [694, 12] width 12 height 12
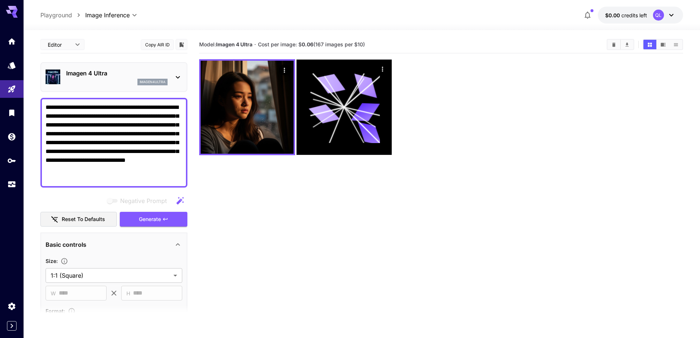
click at [388, 195] on section "Model: Imagen 4 Ultra · Cost per image: $ 0.06 (167 images per $10)" at bounding box center [441, 205] width 484 height 338
click at [10, 162] on icon "API Keys" at bounding box center [12, 158] width 9 height 9
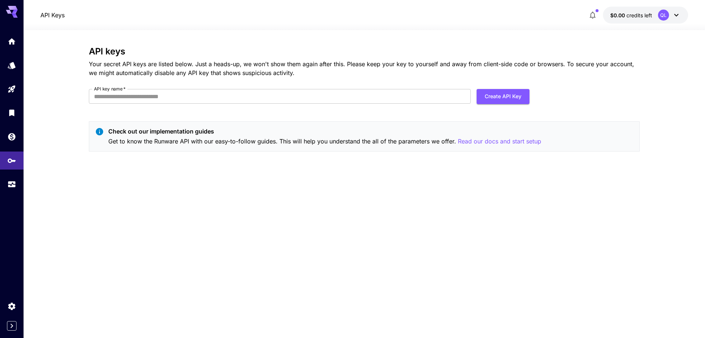
click at [349, 183] on div "API keys Your secret API keys are listed below. Just a heads-up, we won't show …" at bounding box center [364, 183] width 551 height 275
click at [144, 229] on div "API keys Your secret API keys are listed below. Just a heads-up, we won't show …" at bounding box center [364, 183] width 551 height 275
click at [11, 112] on icon "Library" at bounding box center [12, 110] width 5 height 7
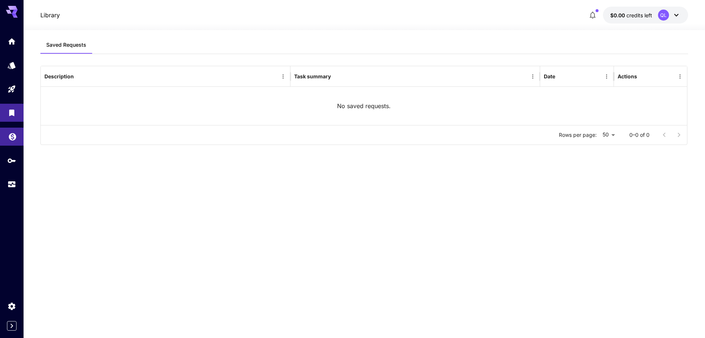
click at [7, 138] on link at bounding box center [12, 136] width 24 height 18
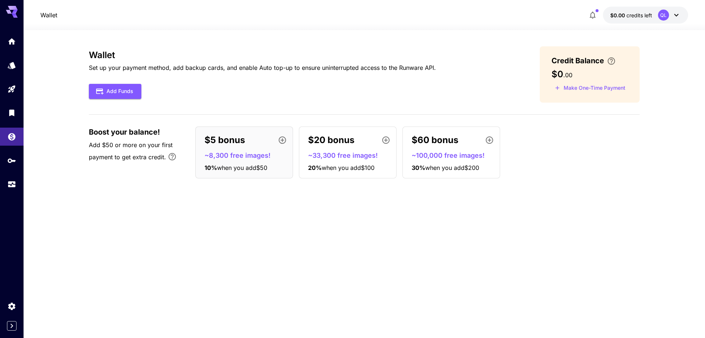
click at [292, 236] on div "Wallet Set up your payment method, add backup cards, and enable Auto top-up to …" at bounding box center [364, 183] width 551 height 275
click at [348, 158] on p "~33,300 free images!" at bounding box center [350, 155] width 85 height 10
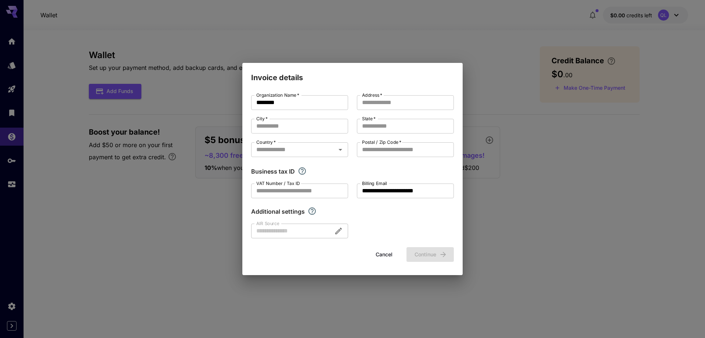
click at [381, 256] on button "Cancel" at bounding box center [384, 254] width 33 height 15
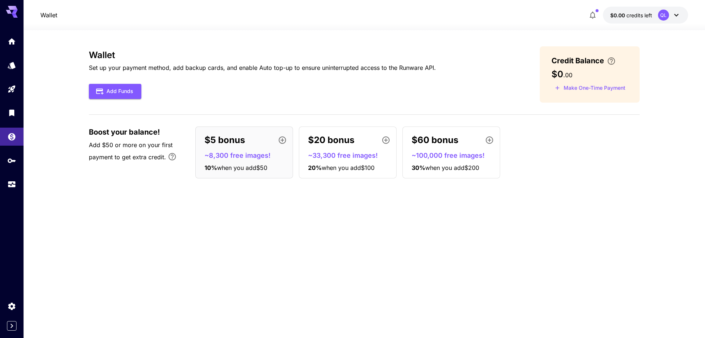
click at [233, 240] on div "Wallet Set up your payment method, add backup cards, and enable Auto top-up to …" at bounding box center [364, 183] width 551 height 275
click at [8, 43] on icon "Home" at bounding box center [12, 39] width 9 height 9
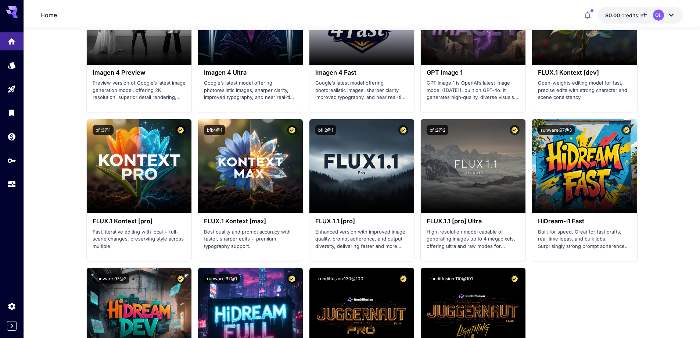
scroll to position [1749, 0]
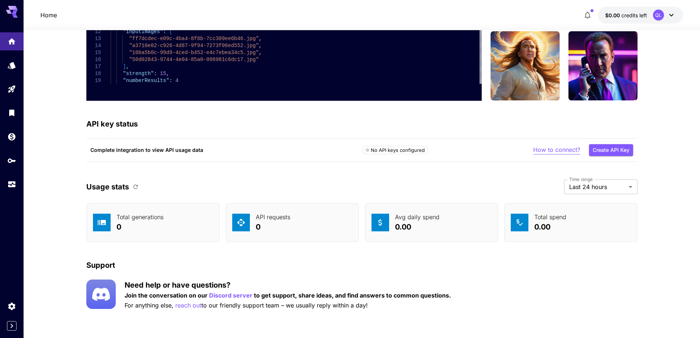
click at [563, 151] on p "How to connect?" at bounding box center [556, 149] width 47 height 9
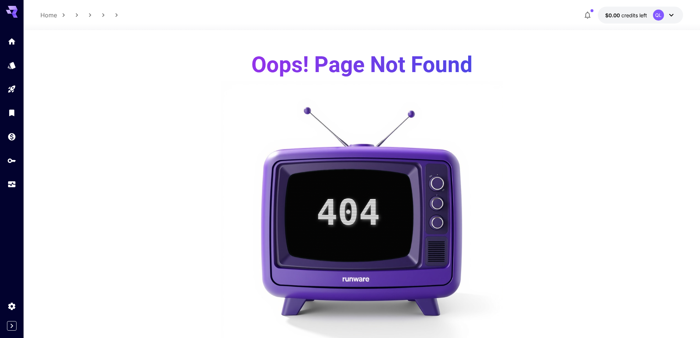
scroll to position [70, 0]
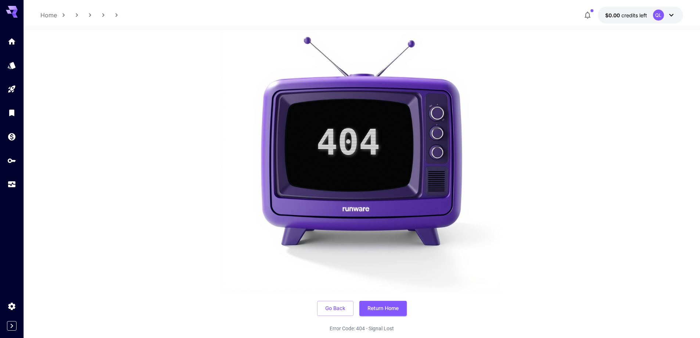
click at [678, 15] on button "$0.00 credits left QL" at bounding box center [640, 15] width 85 height 17
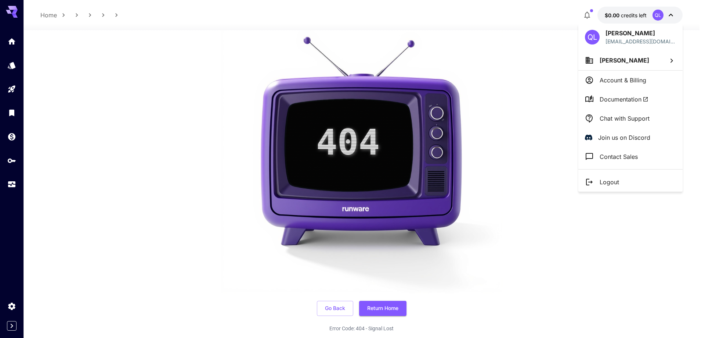
click at [623, 99] on span "Documentation" at bounding box center [624, 99] width 49 height 9
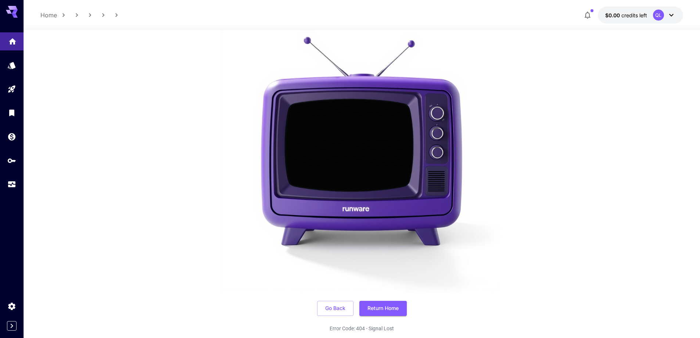
click at [18, 43] on link at bounding box center [12, 41] width 24 height 18
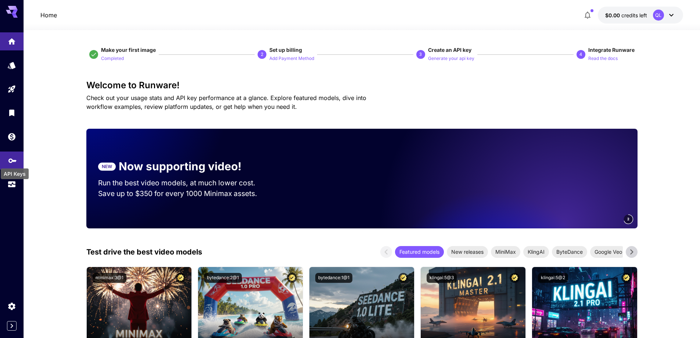
click at [11, 163] on icon "API Keys" at bounding box center [12, 158] width 9 height 9
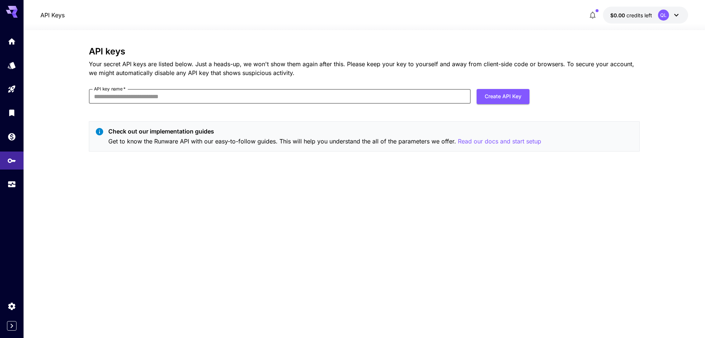
click at [179, 93] on input "API key name   *" at bounding box center [280, 96] width 382 height 15
type input "*"
type input "**********"
click at [500, 100] on button "Create API Key" at bounding box center [503, 96] width 53 height 15
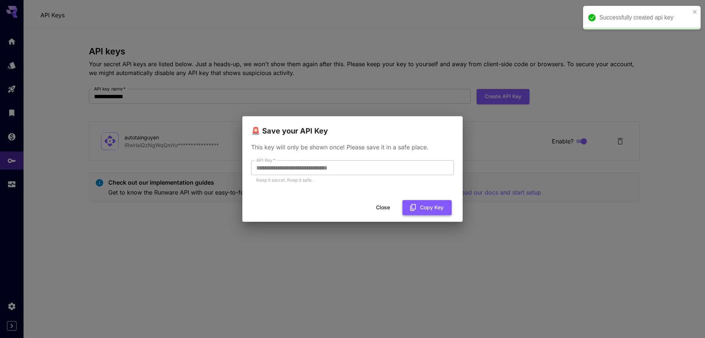
click at [417, 210] on button "Copy Key" at bounding box center [427, 207] width 49 height 15
click at [379, 207] on button "Close" at bounding box center [383, 207] width 33 height 15
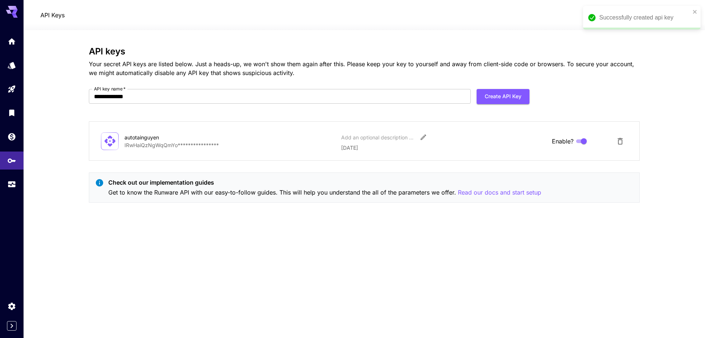
click at [341, 265] on div "**********" at bounding box center [364, 183] width 551 height 275
